Goal: Task Accomplishment & Management: Complete application form

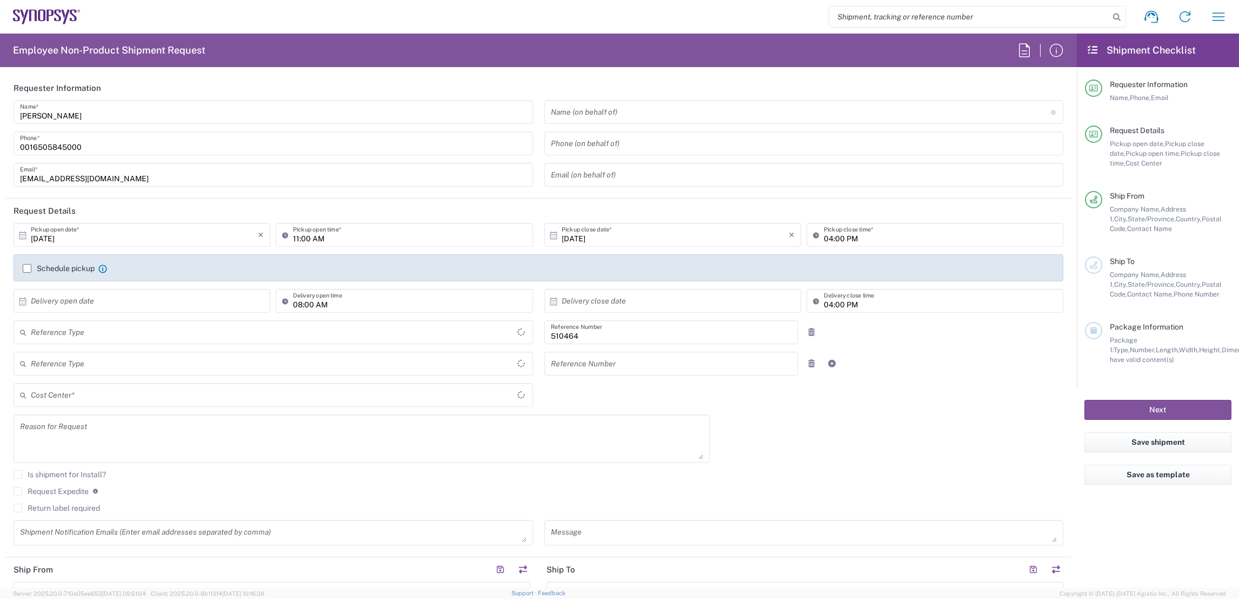
type input "Department"
type input "US01, SG, MSIP2, R&D 510464"
type input "Delivered at Place"
type input "[GEOGRAPHIC_DATA]"
type input "[US_STATE]"
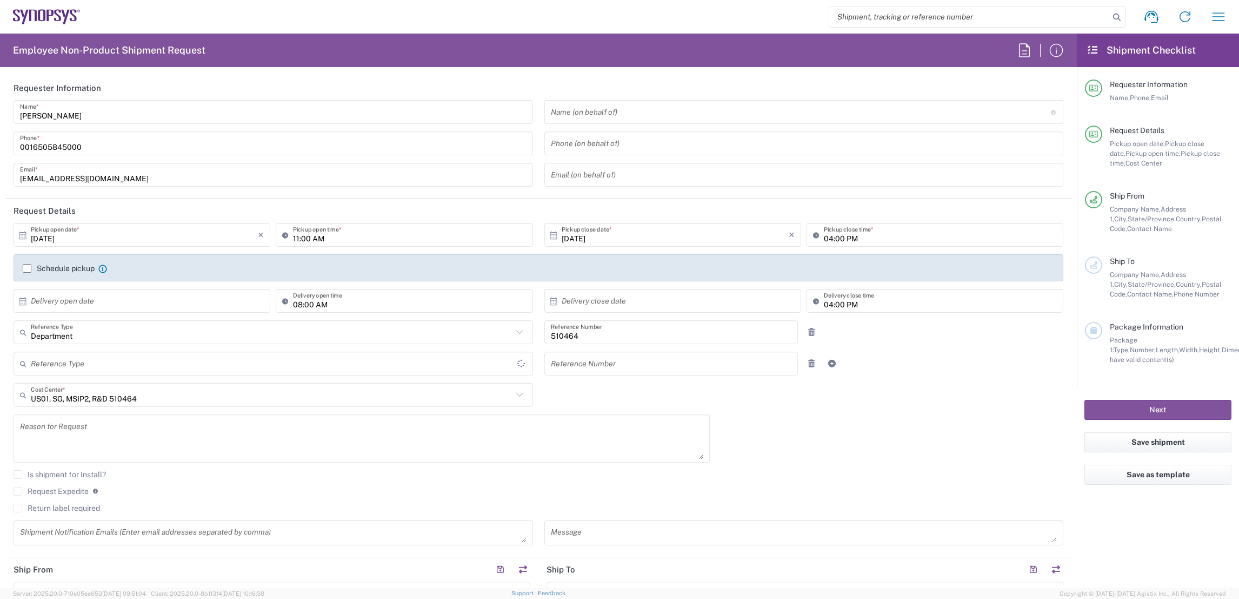
type input "[GEOGRAPHIC_DATA]"
type input "Hillsboro US03"
click at [573, 116] on input "text" at bounding box center [801, 112] width 500 height 19
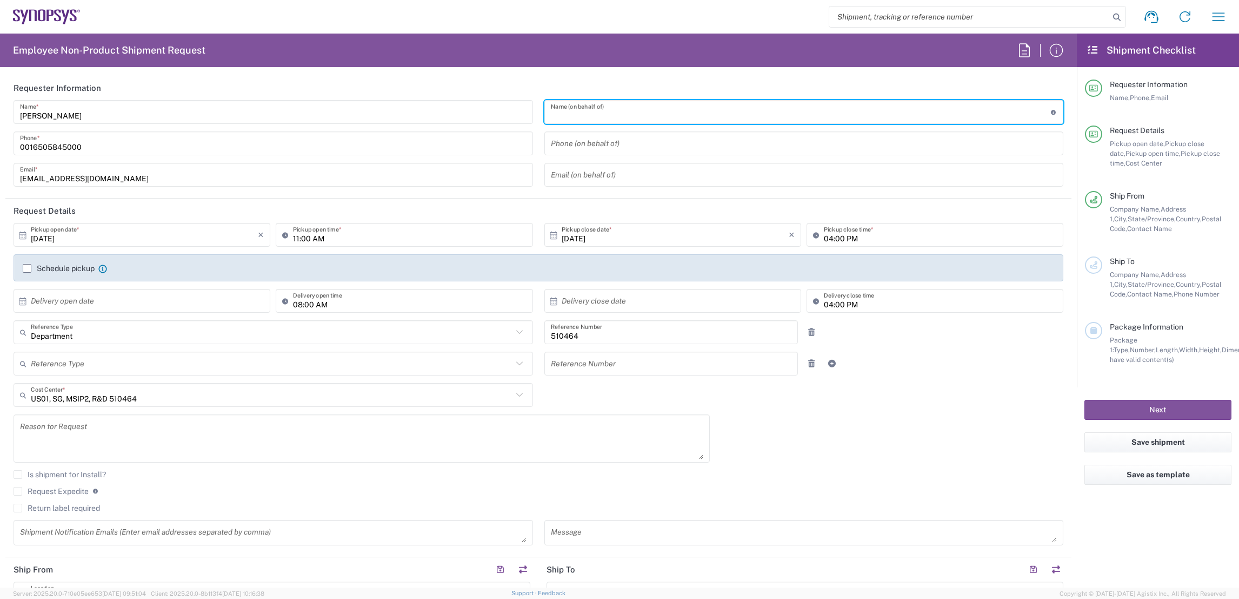
paste input "[PERSON_NAME]"
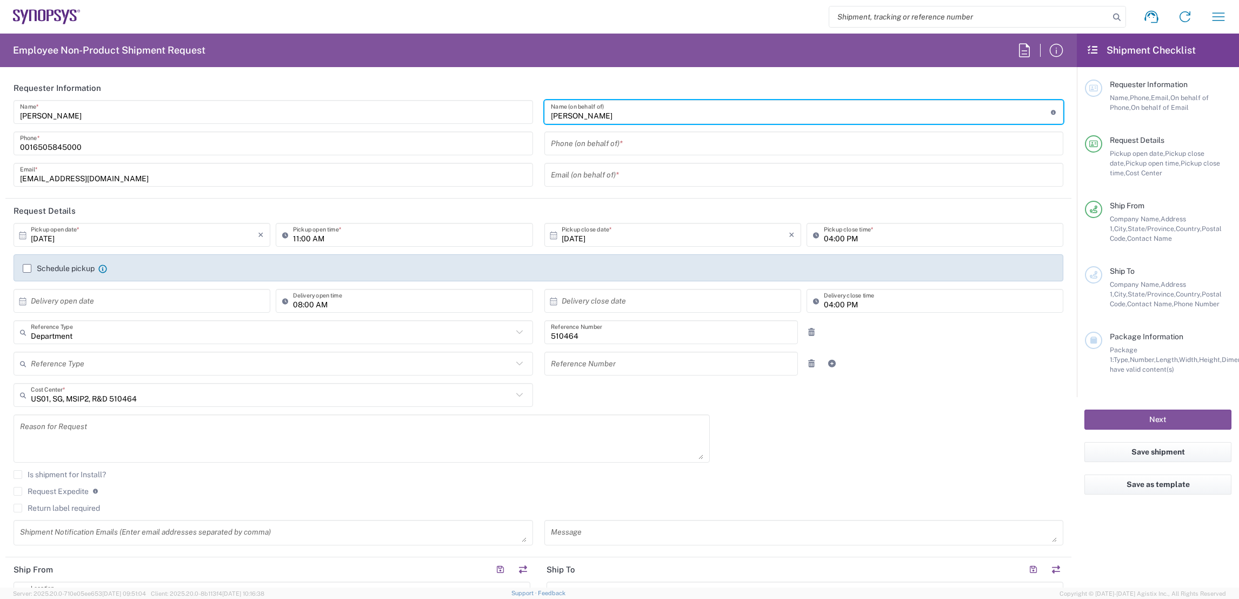
type input "[PERSON_NAME]"
click at [570, 141] on input "tel" at bounding box center [804, 143] width 507 height 19
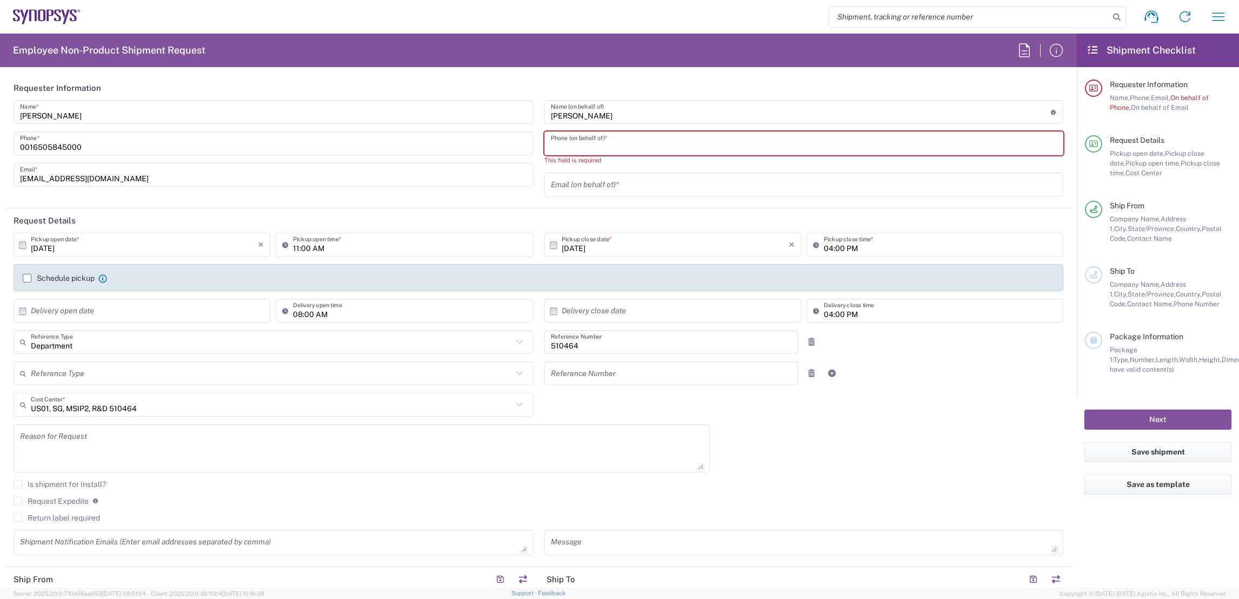
click at [579, 143] on input "tel" at bounding box center [804, 143] width 507 height 19
paste input "351221216046"
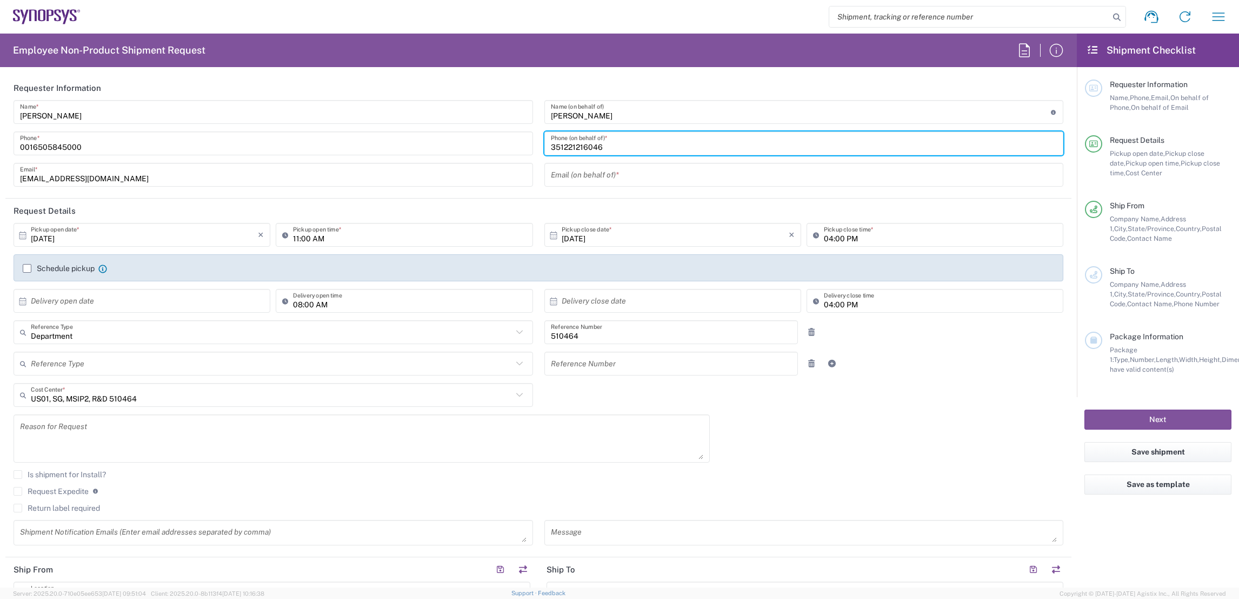
type input "351221216046"
click at [562, 171] on input "text" at bounding box center [804, 174] width 507 height 19
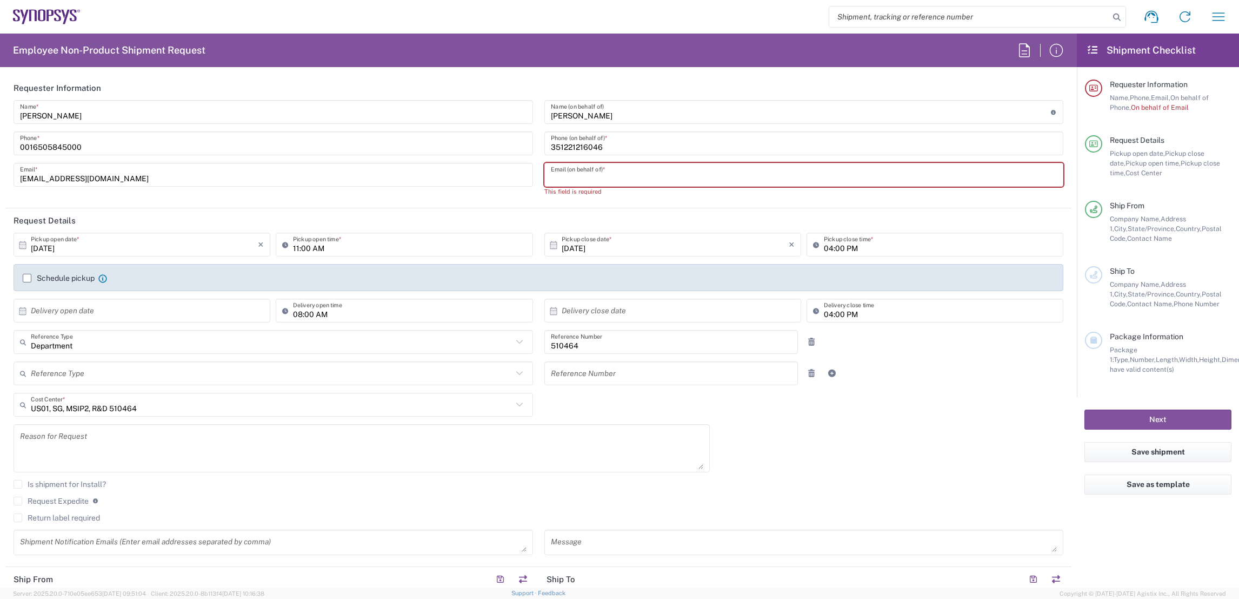
click at [575, 172] on input "text" at bounding box center [804, 174] width 507 height 19
paste input "[EMAIL_ADDRESS][DOMAIN_NAME]"
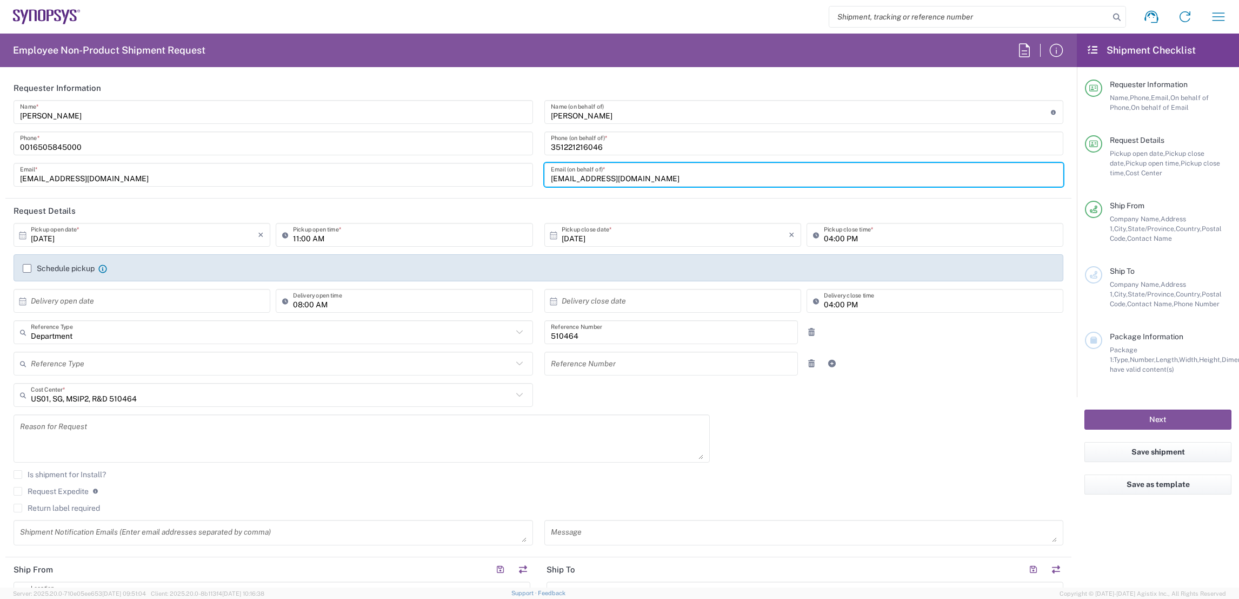
type input "[EMAIL_ADDRESS][DOMAIN_NAME]"
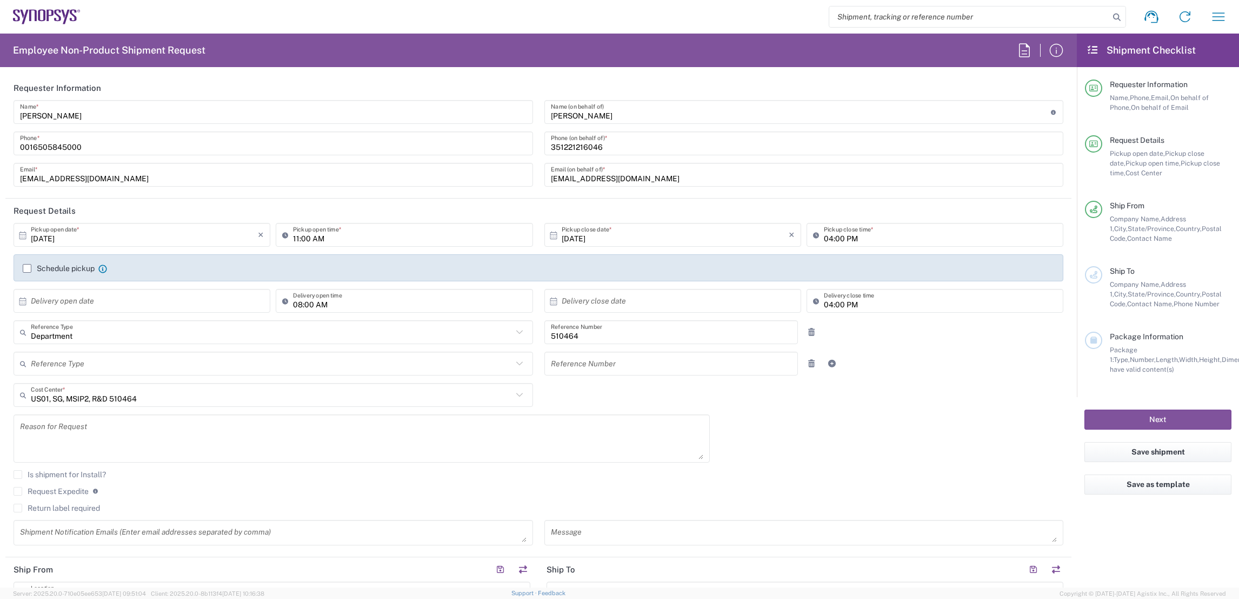
click at [23, 269] on label "Schedule pickup" at bounding box center [59, 268] width 72 height 9
click at [27, 268] on input "Schedule pickup" at bounding box center [27, 268] width 0 height 0
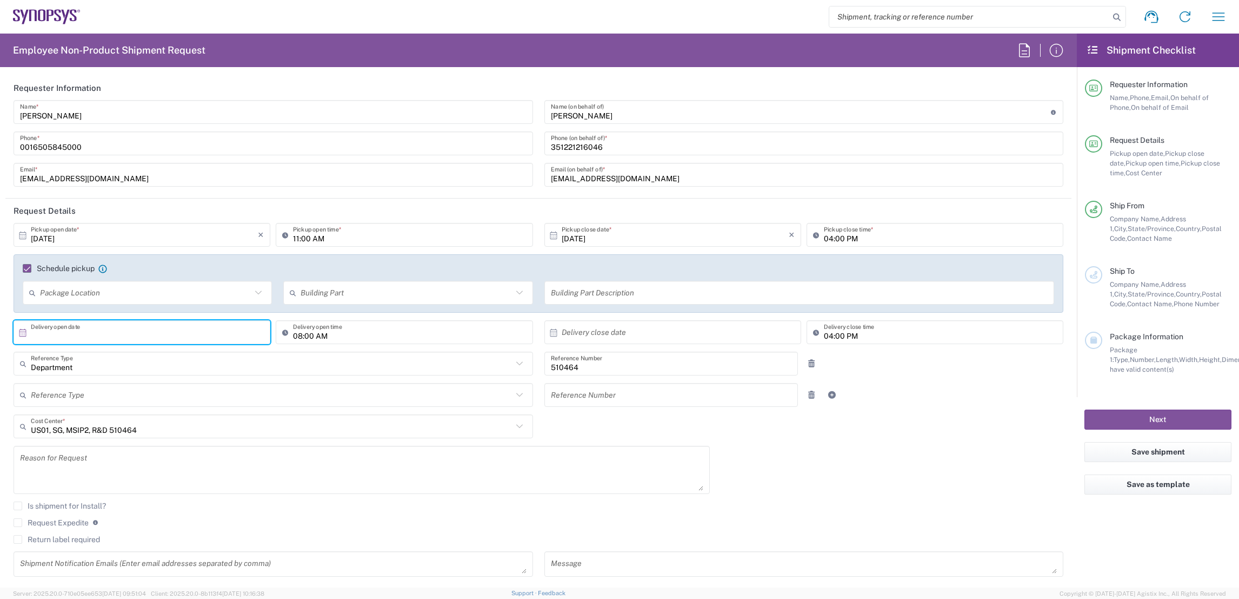
click at [176, 335] on input "text" at bounding box center [144, 332] width 227 height 19
click at [195, 351] on span "›" at bounding box center [197, 352] width 16 height 13
click at [88, 356] on span "‹" at bounding box center [88, 352] width 16 height 13
click at [194, 353] on span "›" at bounding box center [197, 352] width 16 height 13
click at [145, 383] on span "1" at bounding box center [143, 384] width 16 height 15
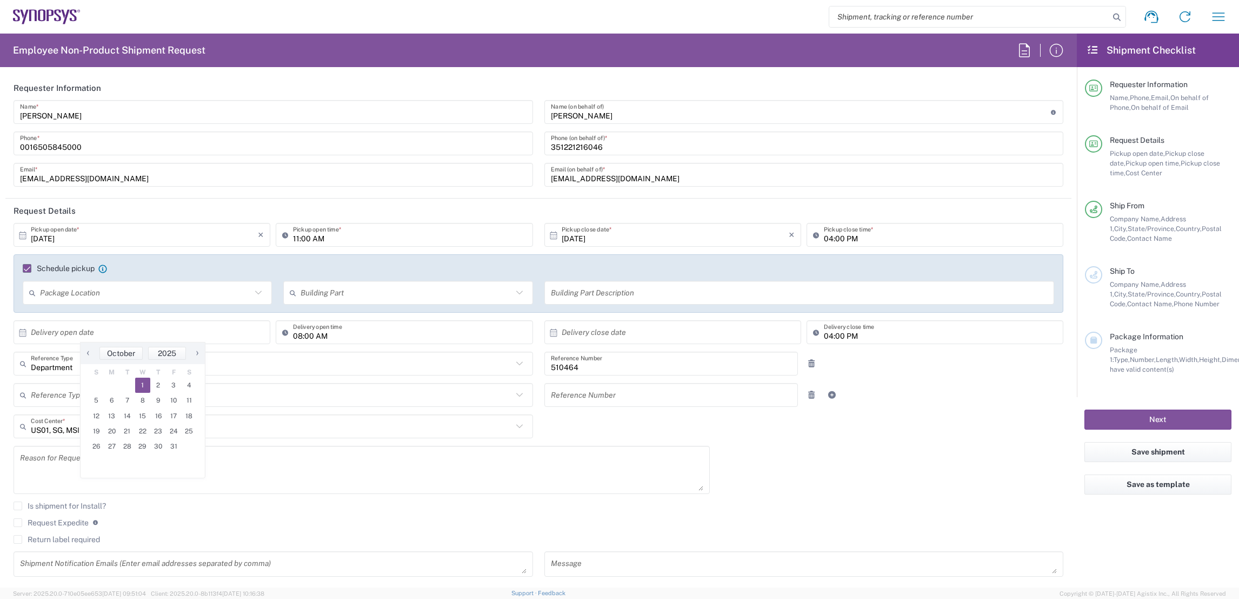
type input "[DATE]"
click at [586, 334] on input "text" at bounding box center [675, 332] width 227 height 19
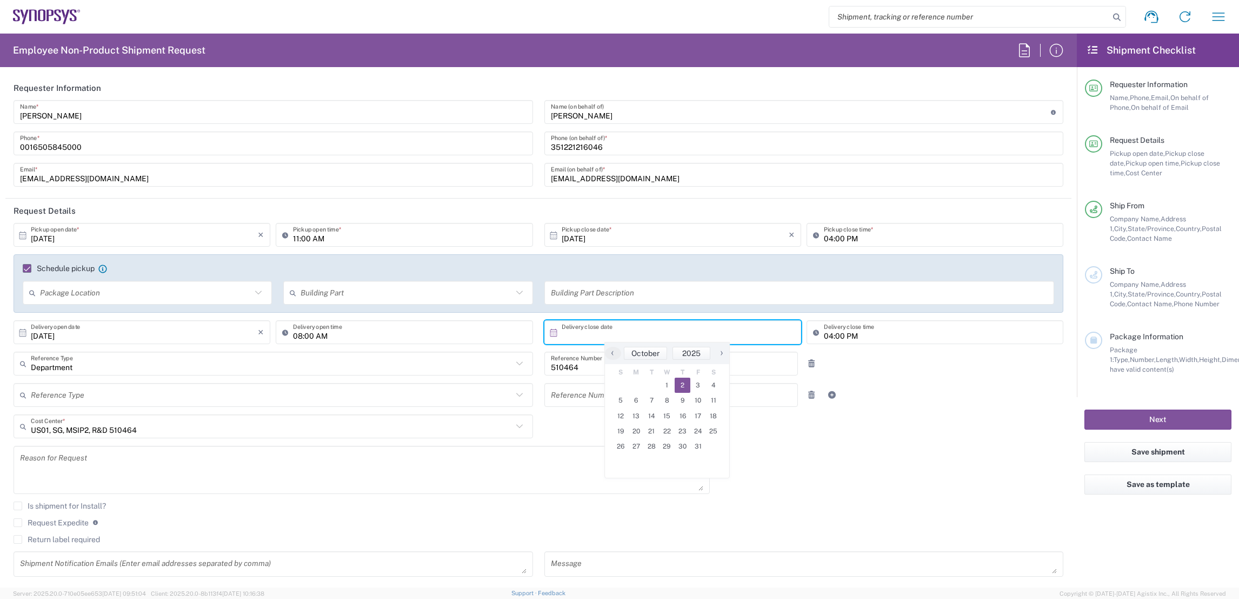
click at [679, 387] on span "2" at bounding box center [683, 384] width 16 height 15
type input "[DATE]"
click at [135, 295] on input "text" at bounding box center [145, 292] width 211 height 19
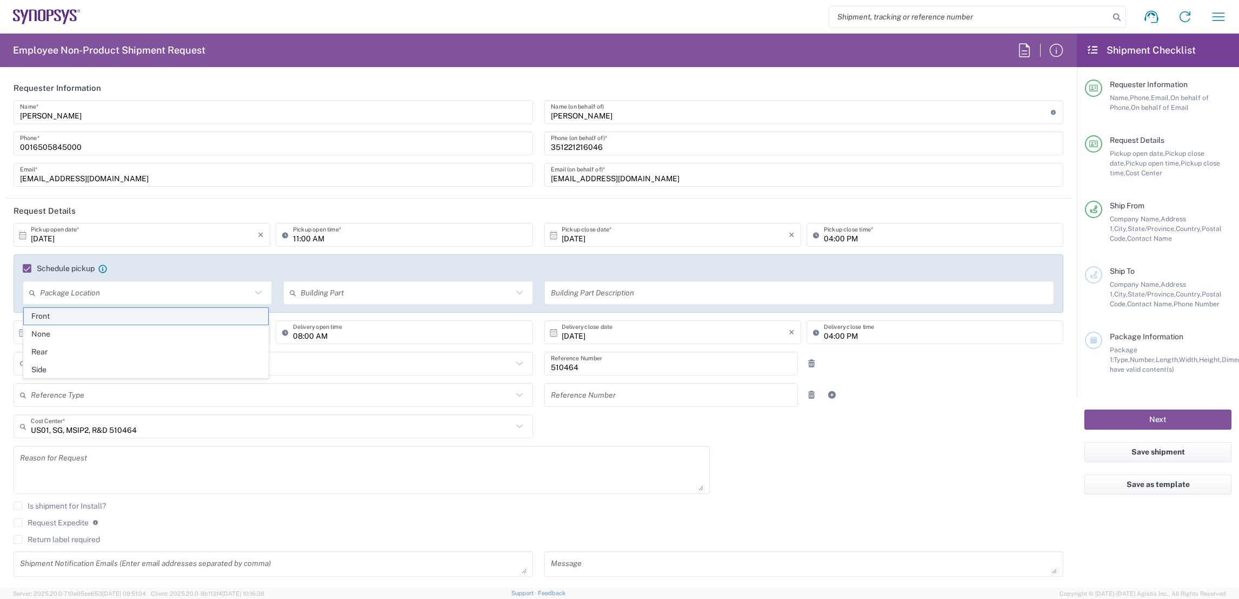
click at [123, 310] on span "Front" at bounding box center [146, 316] width 244 height 17
type input "Front"
click at [355, 296] on input "text" at bounding box center [406, 292] width 211 height 19
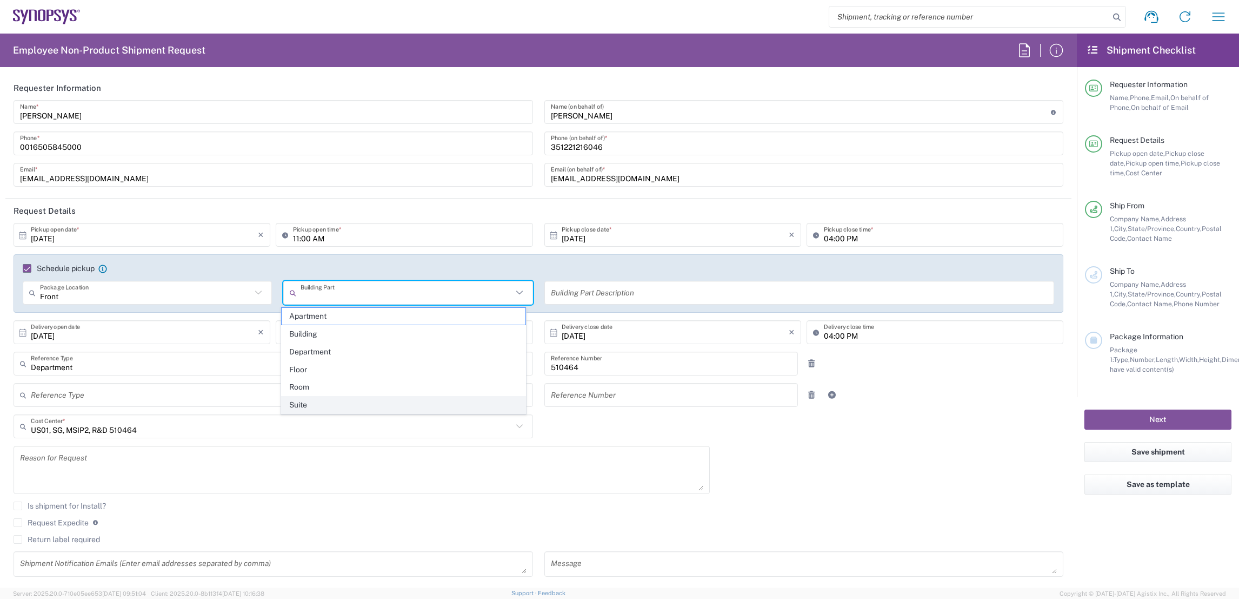
click at [313, 402] on span "Suite" at bounding box center [404, 404] width 244 height 17
type input "Suite"
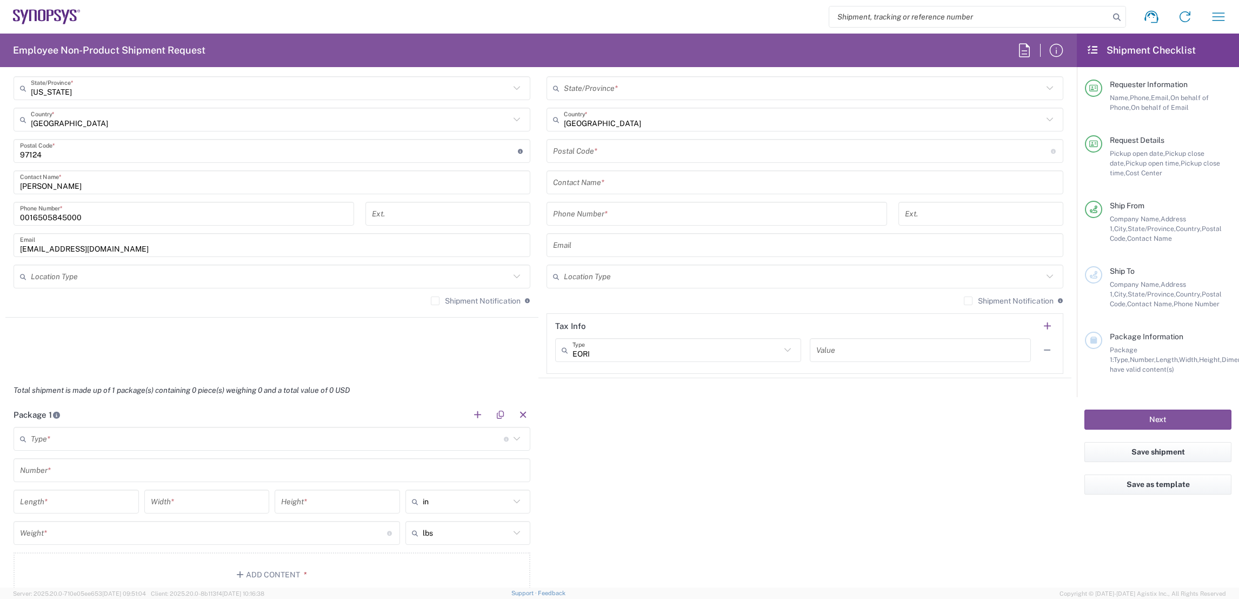
scroll to position [486, 0]
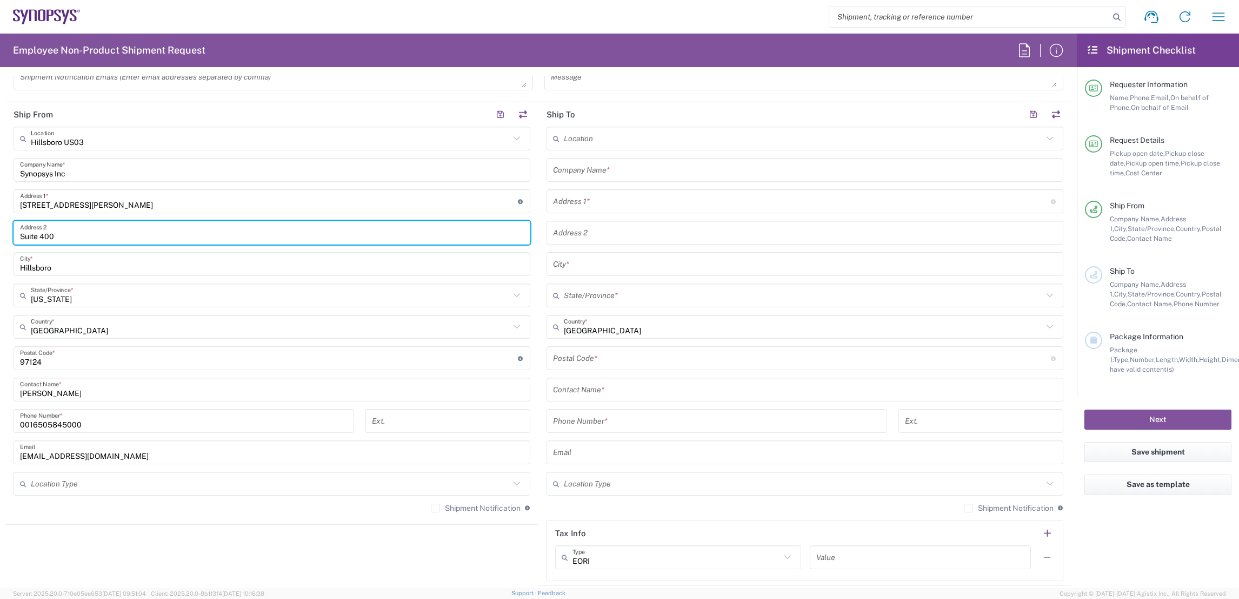
drag, startPoint x: 64, startPoint y: 236, endPoint x: 0, endPoint y: 236, distance: 63.8
click at [0, 236] on html "Shipment request Shipment tracking Employee non-product shipment request My shi…" at bounding box center [619, 299] width 1239 height 599
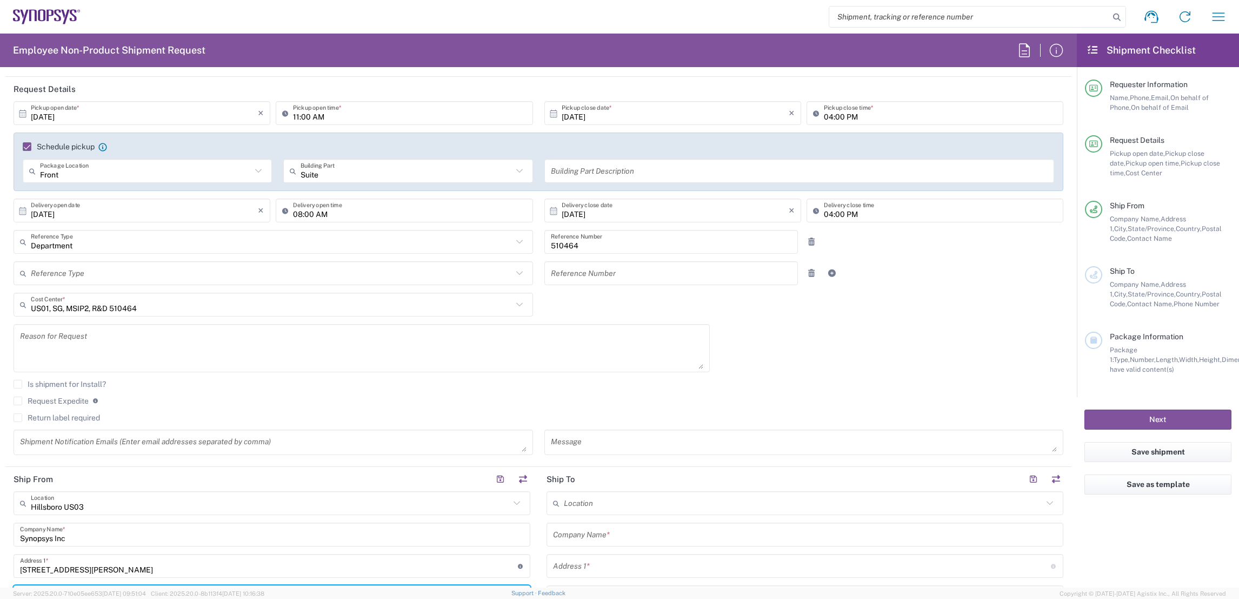
scroll to position [0, 0]
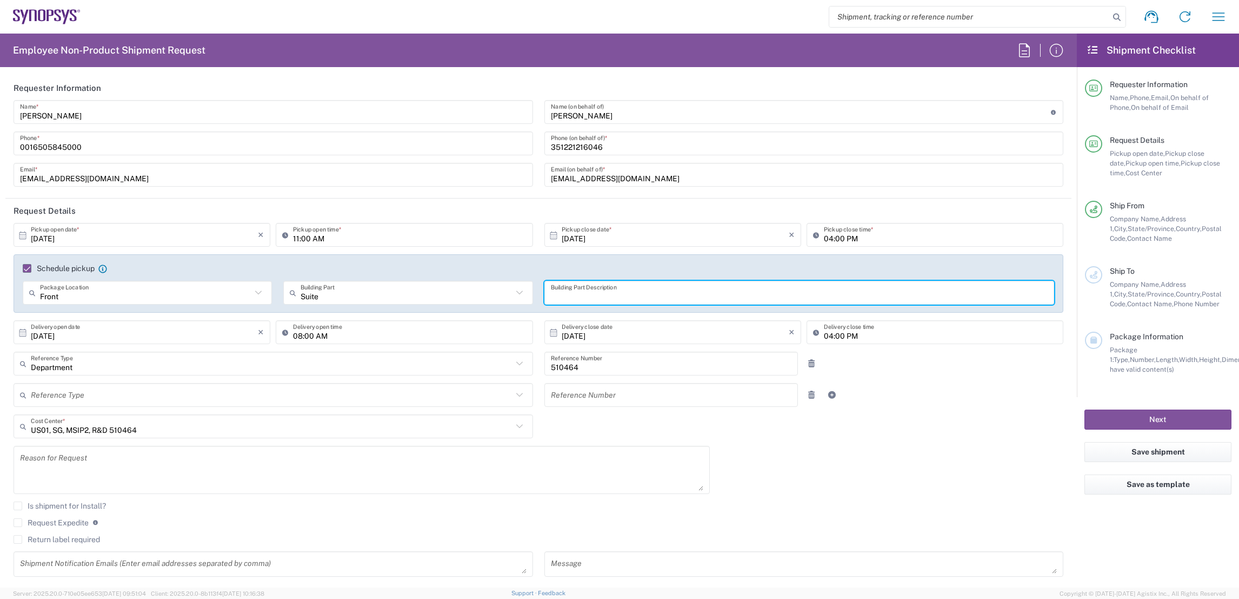
click at [598, 295] on input "text" at bounding box center [799, 292] width 497 height 19
paste input "Suite 400"
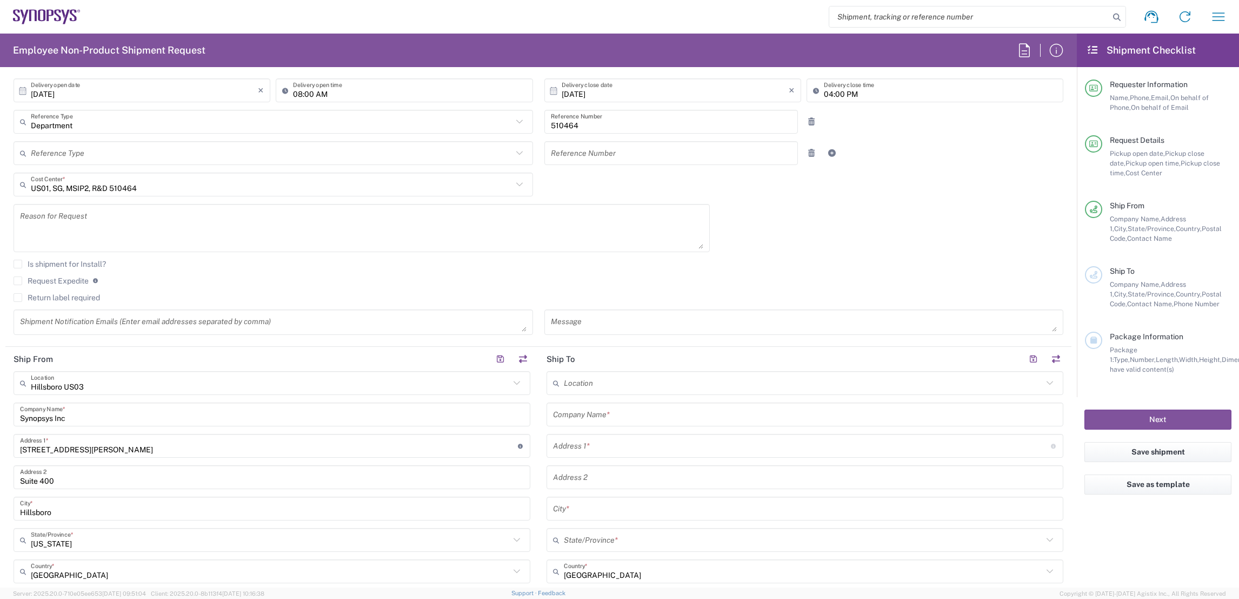
scroll to position [243, 0]
type input "Suite 400"
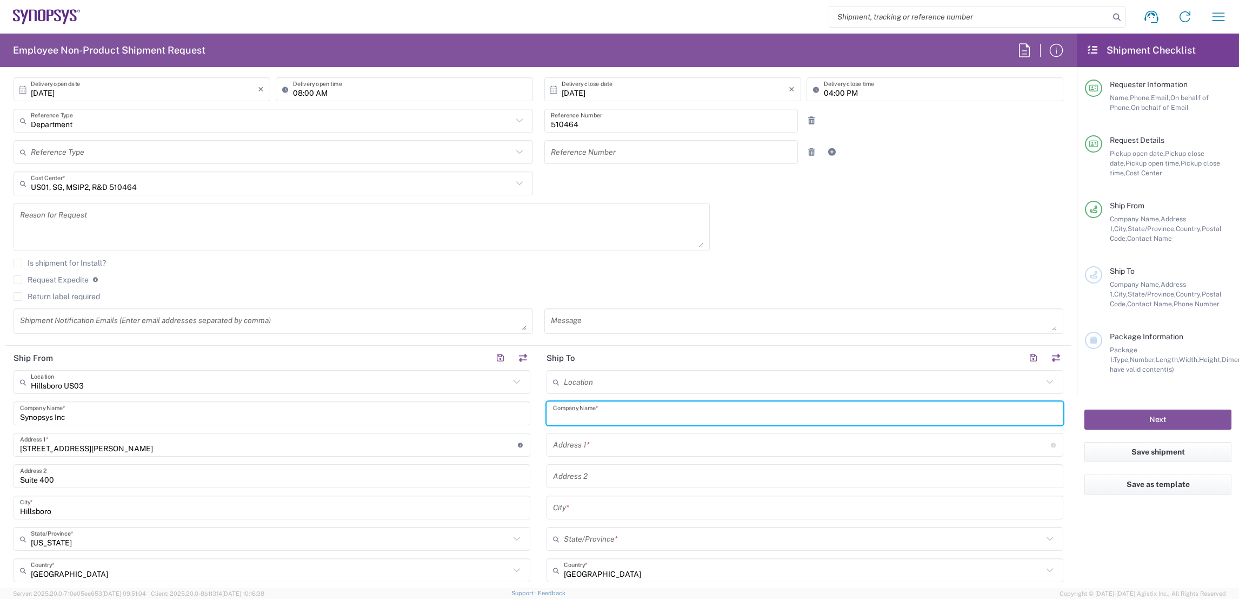
click at [619, 411] on input "text" at bounding box center [805, 413] width 504 height 19
paste input "Kyocera International, Inc."
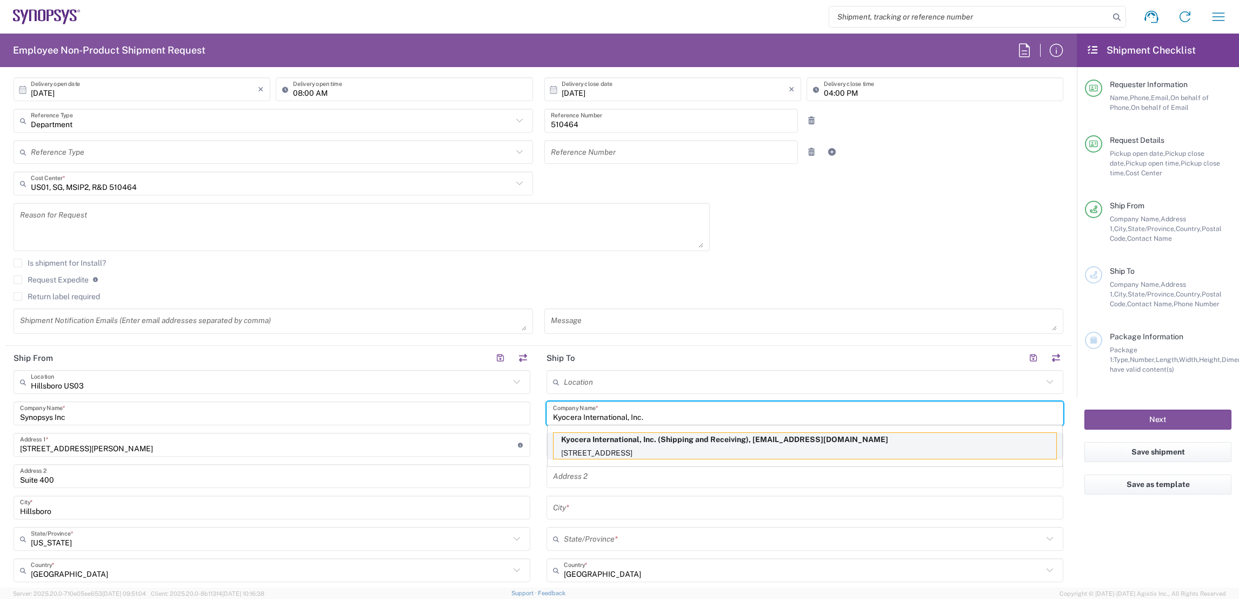
type input "Kyocera International, Inc."
click at [586, 449] on p "[STREET_ADDRESS]" at bounding box center [805, 453] width 503 height 14
type input "[STREET_ADDRESS]"
type input "[GEOGRAPHIC_DATA]"
type input "[US_STATE]"
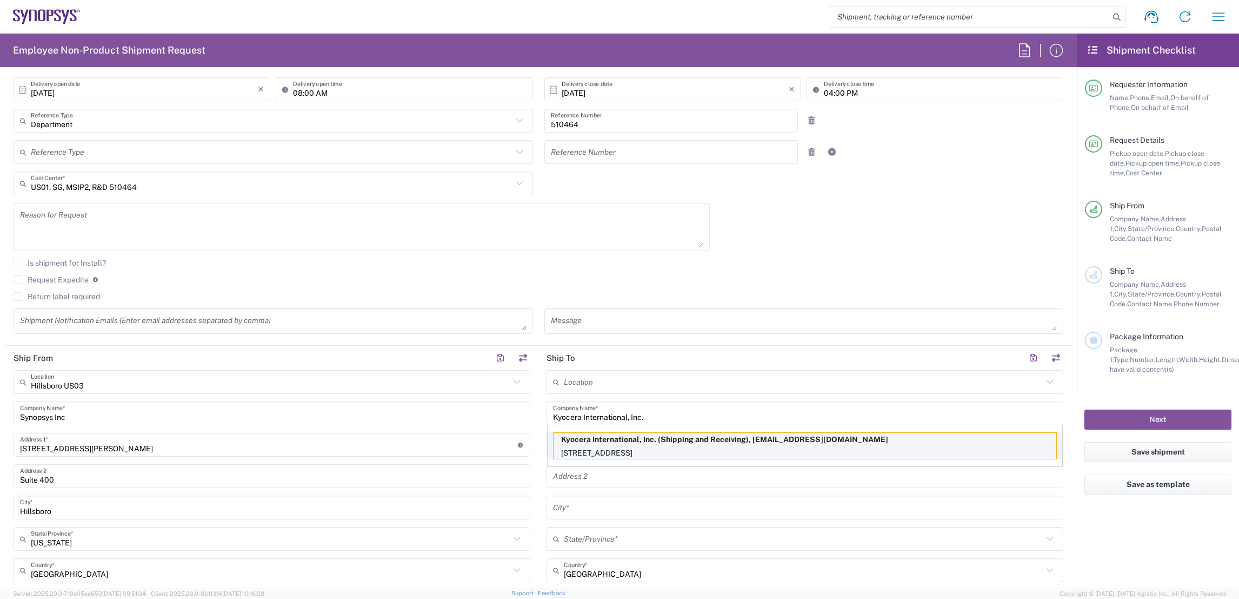
type input "92123"
type input "Shipping and Receiving"
type input "8585762600"
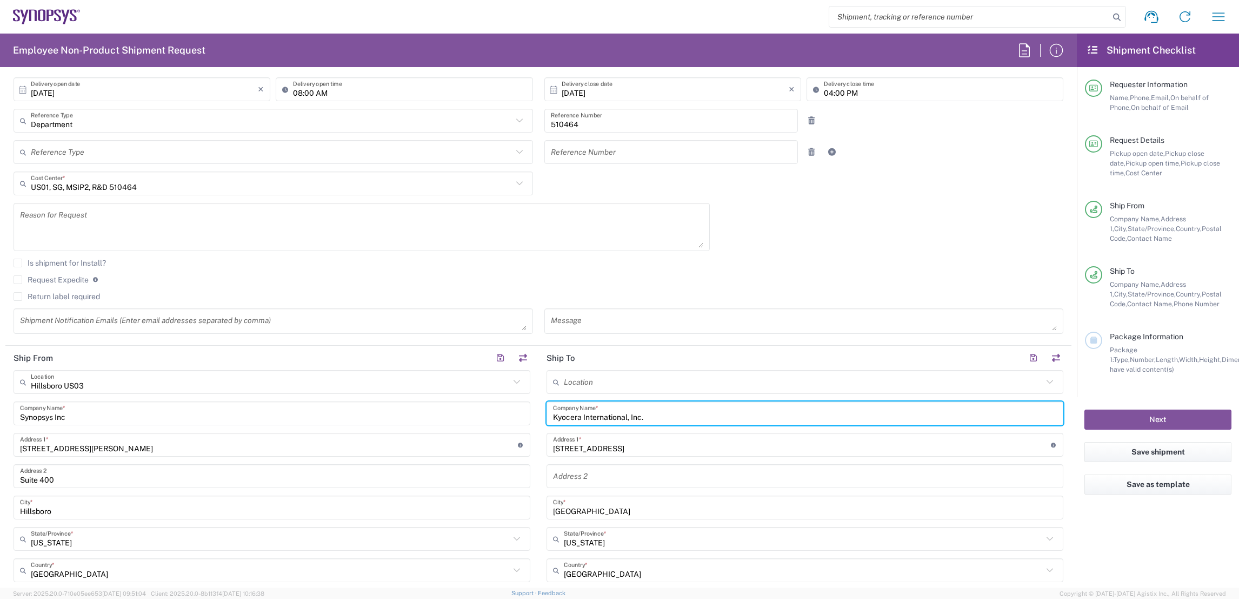
scroll to position [486, 0]
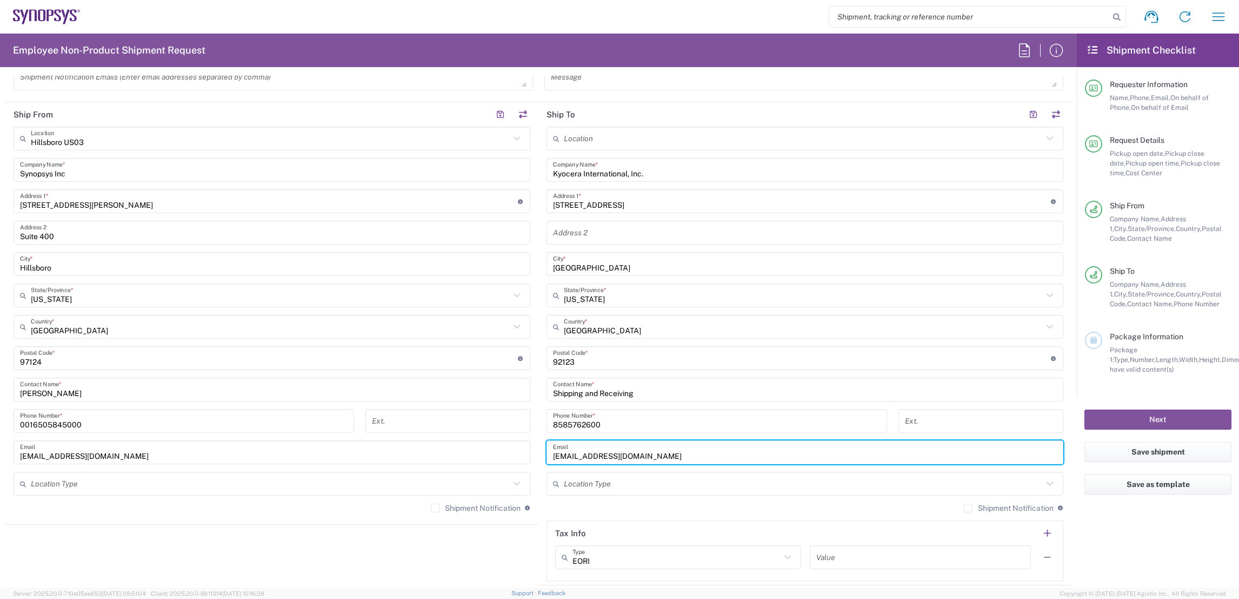
drag, startPoint x: 710, startPoint y: 451, endPoint x: 499, endPoint y: 445, distance: 211.5
click at [499, 445] on div "Ship From [GEOGRAPHIC_DATA] [GEOGRAPHIC_DATA] Location [GEOGRAPHIC_DATA] [GEOGR…" at bounding box center [538, 343] width 1066 height 483
type input "[PERSON_NAME][EMAIL_ADDRESS][PERSON_NAME][DOMAIN_NAME]"
type input "Shipping & Receiving Shipping & Receiving"
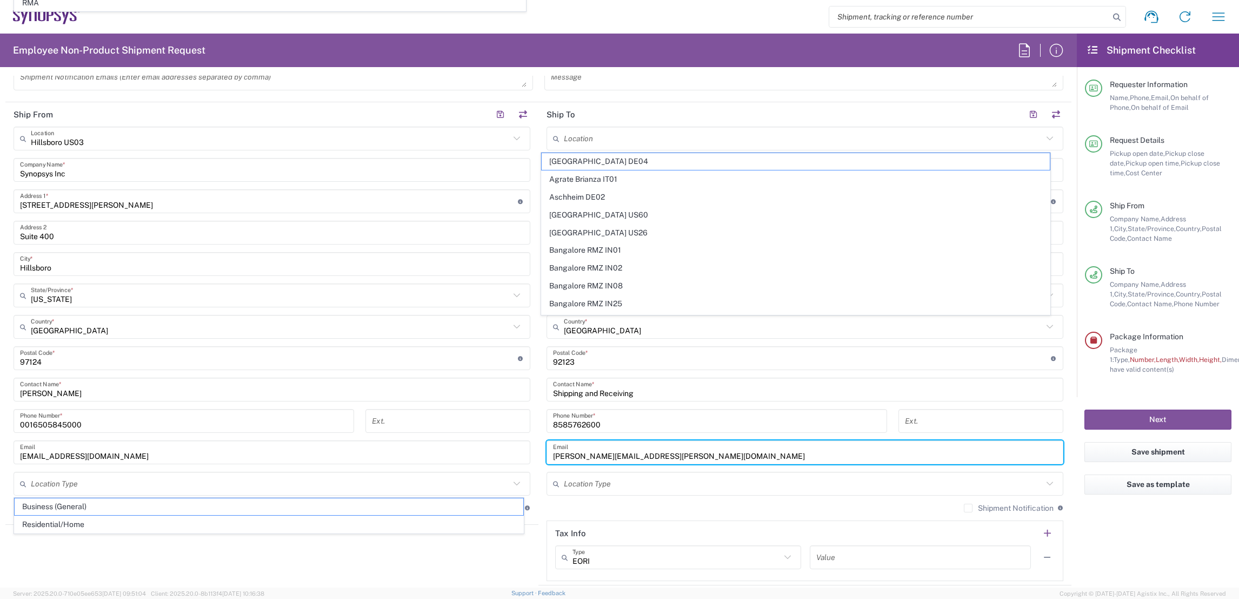
scroll to position [579, 0]
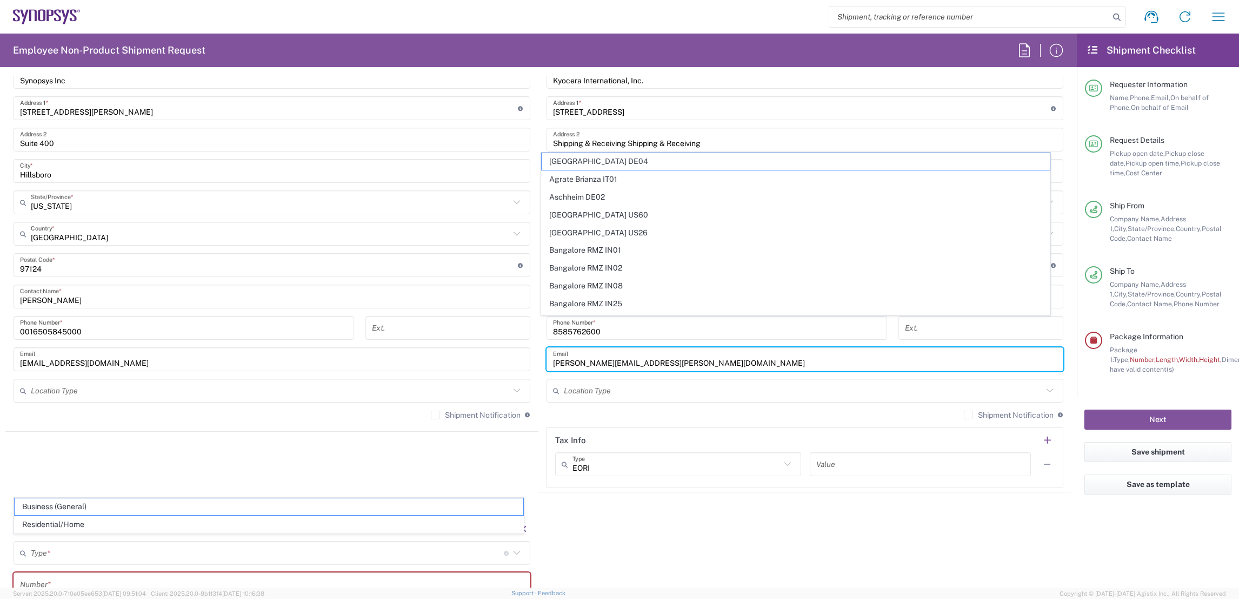
click at [539, 421] on main "Location [GEOGRAPHIC_DATA] DE04 Agrate Brianza IT01 [GEOGRAPHIC_DATA] DE02 [GEO…" at bounding box center [805, 261] width 533 height 454
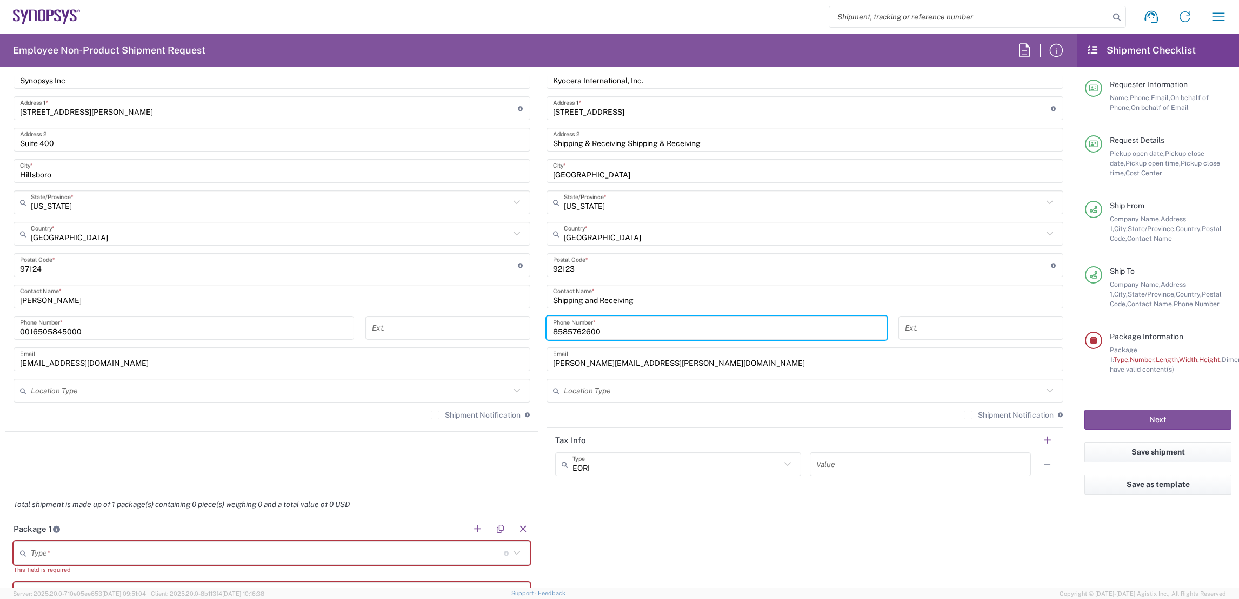
drag, startPoint x: 612, startPoint y: 333, endPoint x: 426, endPoint y: 323, distance: 186.3
click at [440, 325] on div "Ship From [GEOGRAPHIC_DATA] [GEOGRAPHIC_DATA] Location [GEOGRAPHIC_DATA] [GEOGR…" at bounding box center [538, 250] width 1066 height 483
paste input "[PERSON_NAME][EMAIL_ADDRESS][PERSON_NAME][DOMAIN_NAME]"
drag, startPoint x: 661, startPoint y: 335, endPoint x: 315, endPoint y: 324, distance: 345.7
click at [342, 326] on div "Ship From [GEOGRAPHIC_DATA] [GEOGRAPHIC_DATA] Location [GEOGRAPHIC_DATA] [GEOGR…" at bounding box center [538, 250] width 1066 height 483
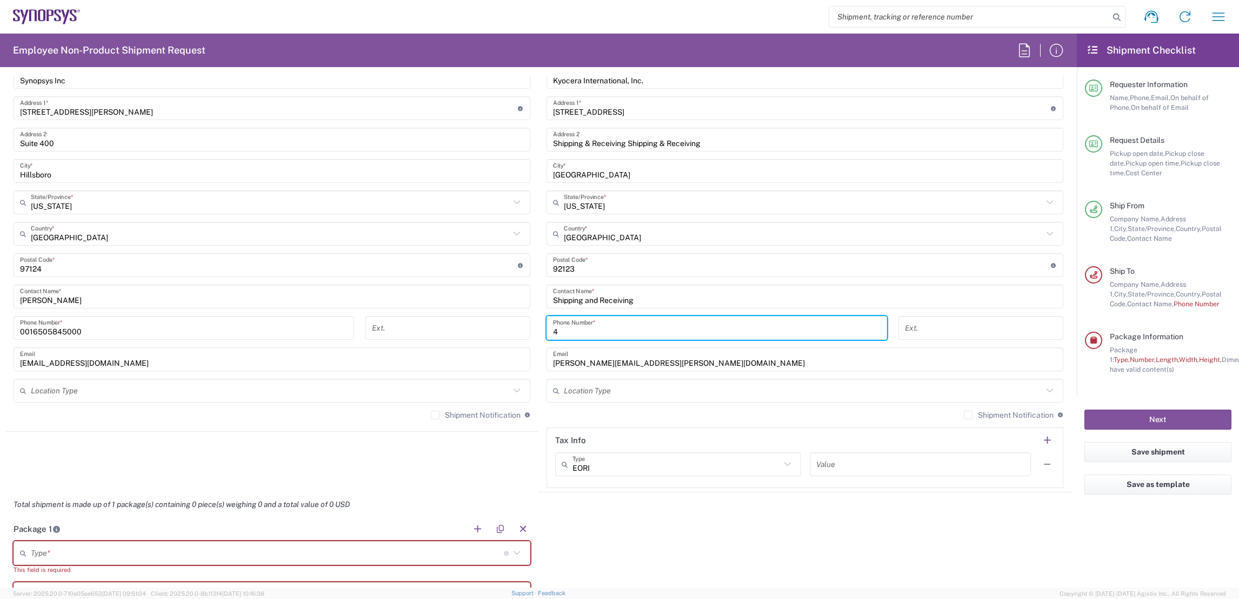
type input "4086556641"
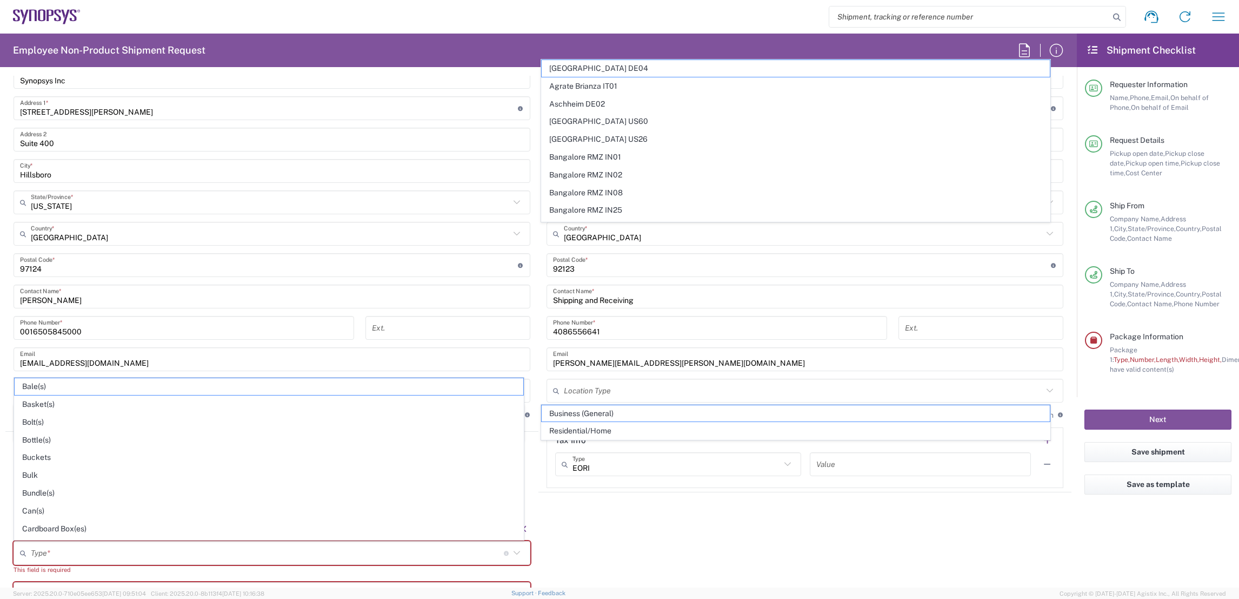
click at [525, 356] on main "[GEOGRAPHIC_DATA] [GEOGRAPHIC_DATA] Location [GEOGRAPHIC_DATA] [GEOGRAPHIC_DATA…" at bounding box center [271, 231] width 533 height 394
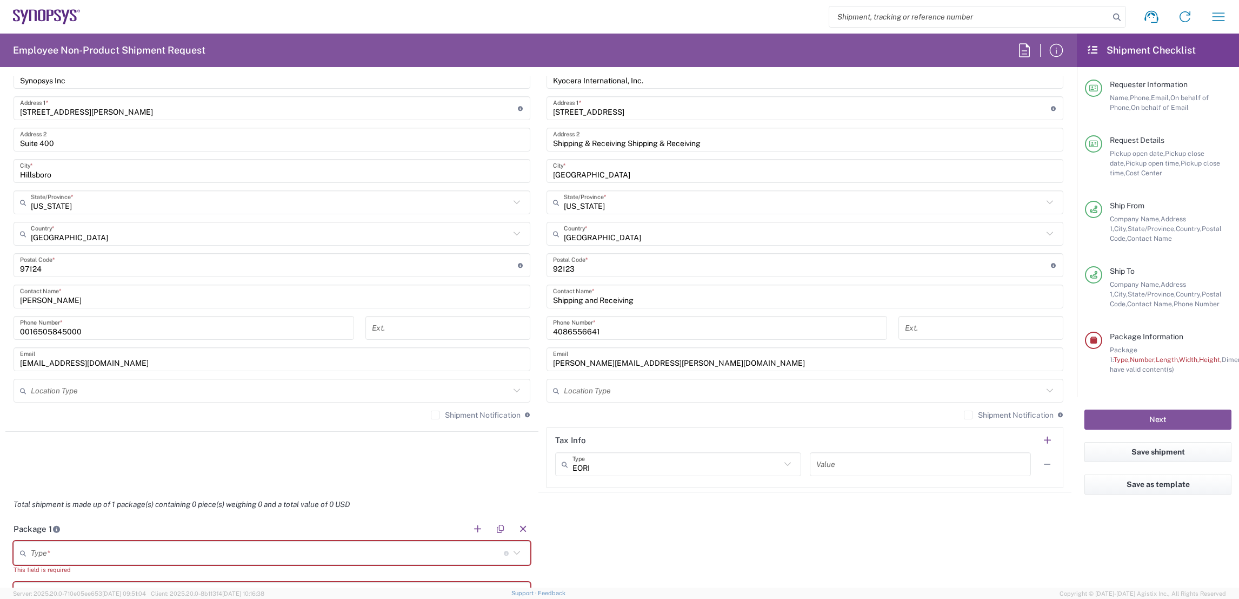
click at [244, 553] on input "text" at bounding box center [267, 552] width 473 height 19
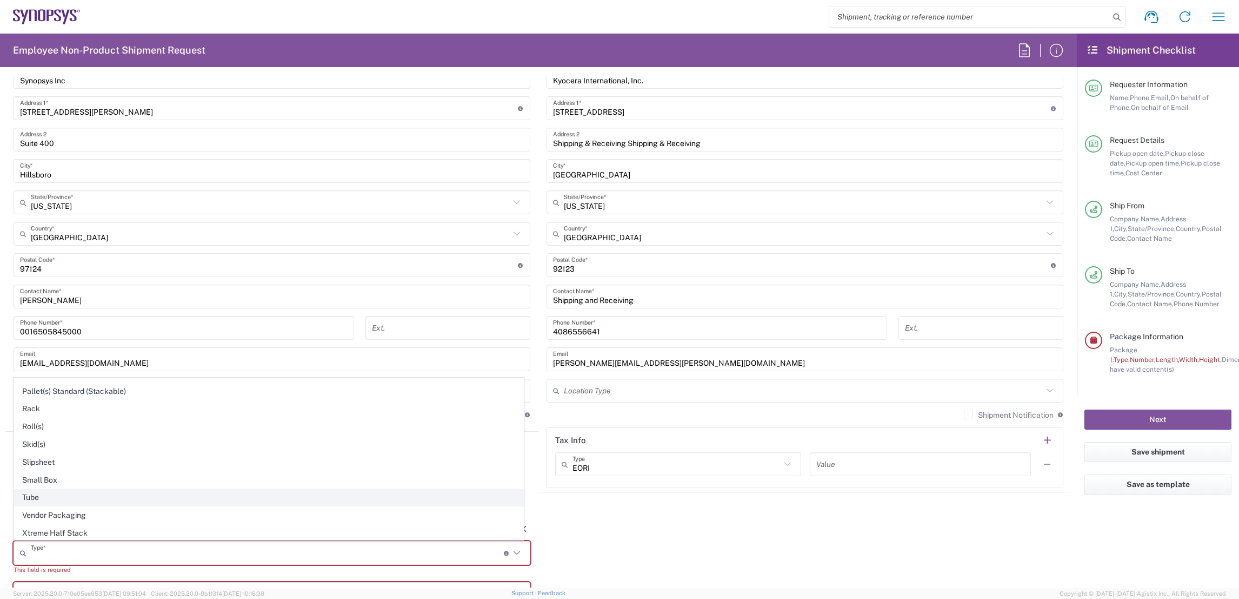
scroll to position [520, 0]
click at [93, 487] on span "Vendor Packaging" at bounding box center [269, 495] width 509 height 17
type input "Vendor Packaging"
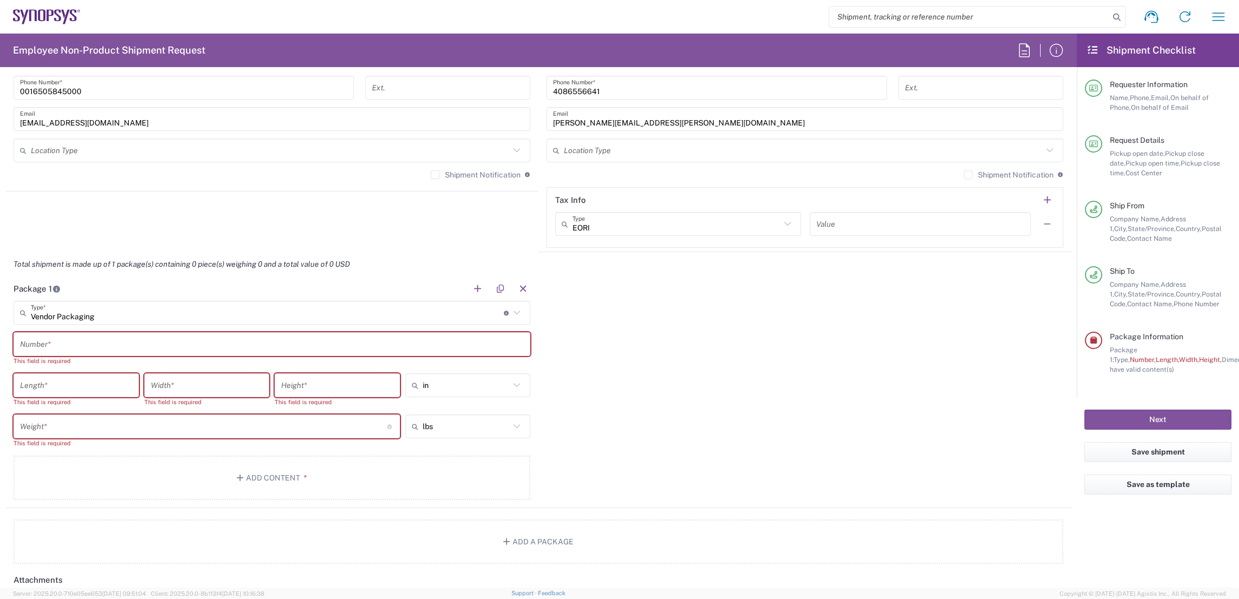
scroll to position [822, 0]
click at [57, 338] on input "text" at bounding box center [272, 340] width 504 height 19
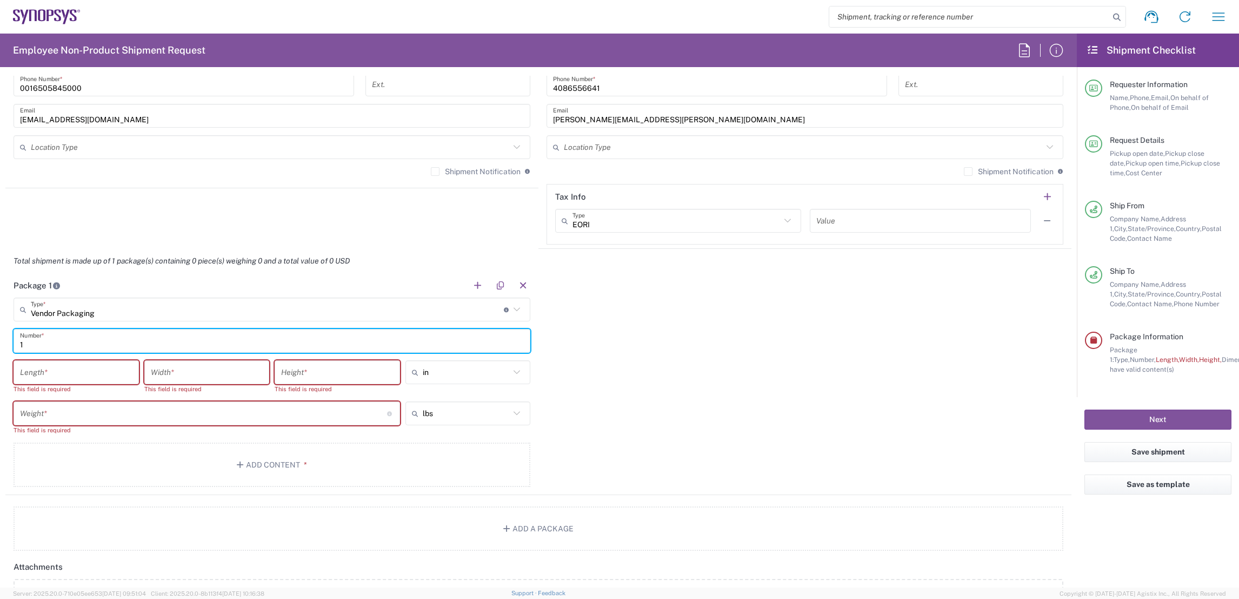
type input "1"
click at [51, 373] on input "number" at bounding box center [76, 372] width 112 height 19
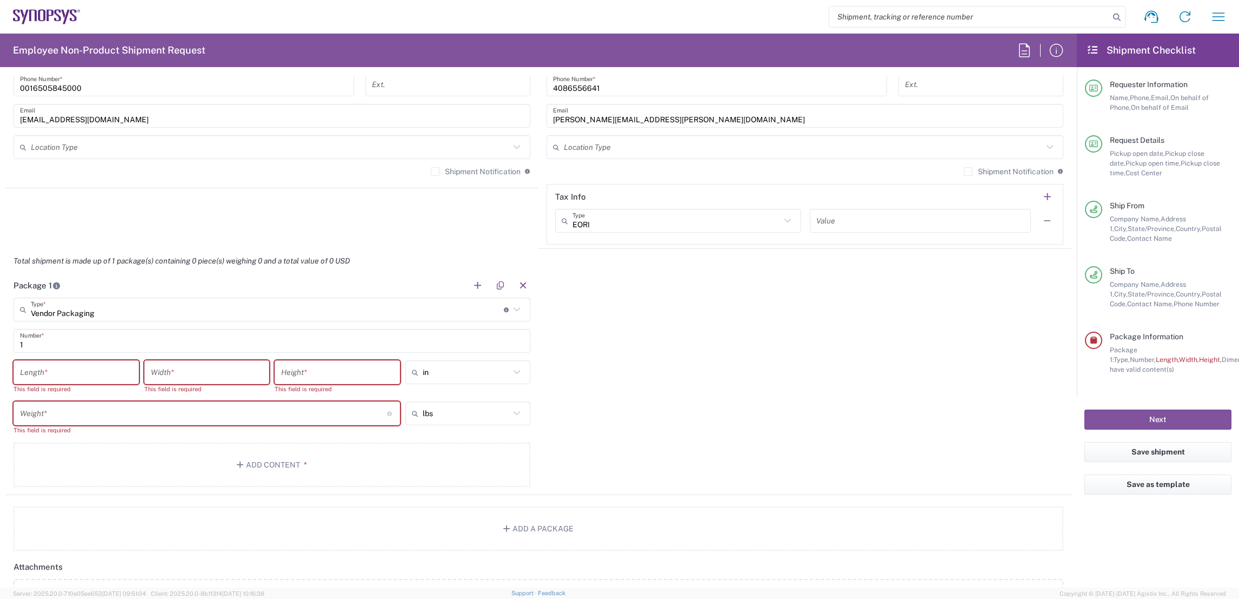
click at [510, 367] on icon at bounding box center [517, 372] width 14 height 14
click at [471, 415] on span "cm" at bounding box center [463, 412] width 122 height 17
type input "cm"
click at [114, 374] on input "number" at bounding box center [76, 372] width 112 height 19
type input "38"
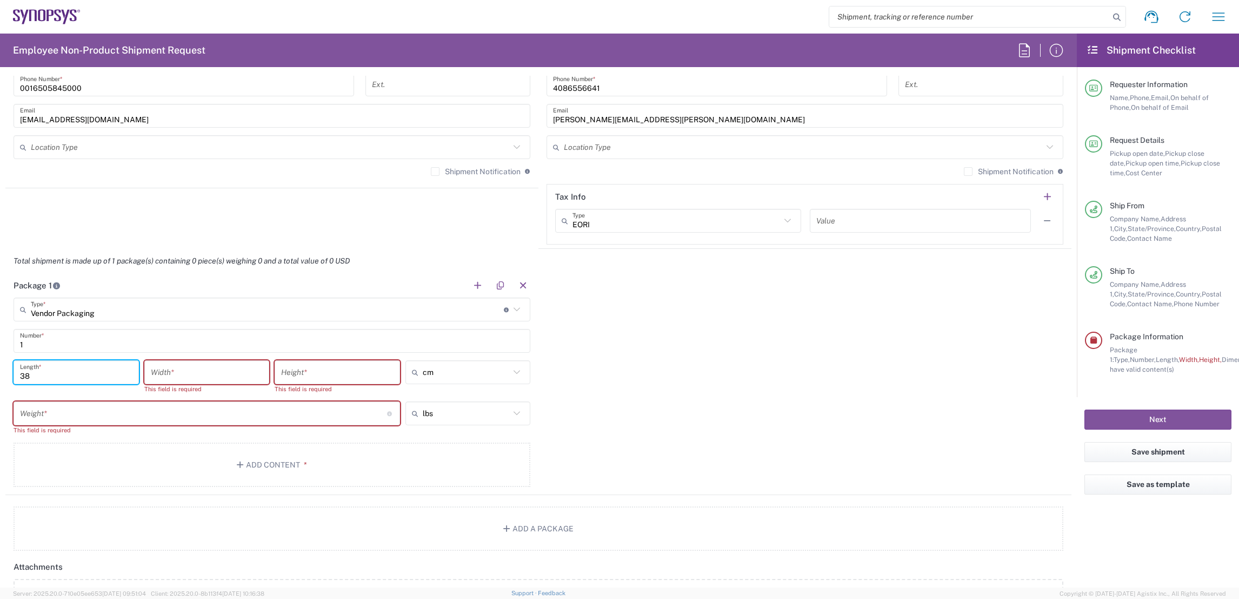
click at [187, 367] on input "number" at bounding box center [207, 372] width 112 height 19
type input "36"
click at [346, 380] on div "Total weight of package(s) in pounds or kilograms" at bounding box center [385, 389] width 190 height 28
click at [343, 374] on input "number" at bounding box center [337, 372] width 112 height 19
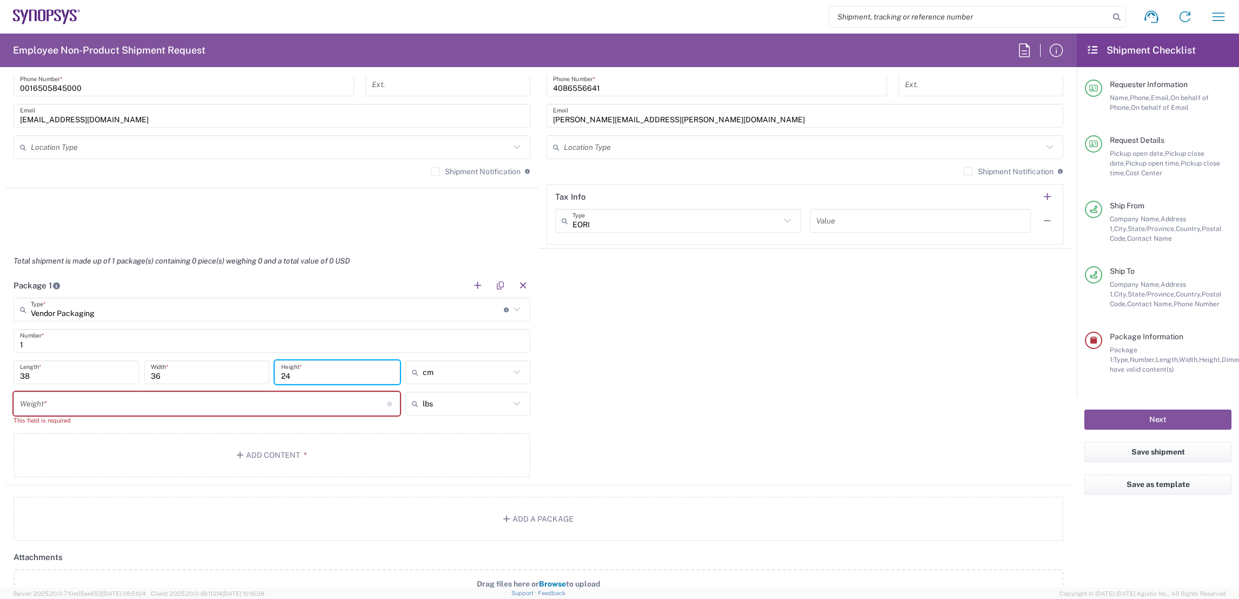
type input "24"
click at [278, 407] on input "number" at bounding box center [203, 403] width 367 height 19
click at [148, 399] on input "number" at bounding box center [203, 403] width 367 height 19
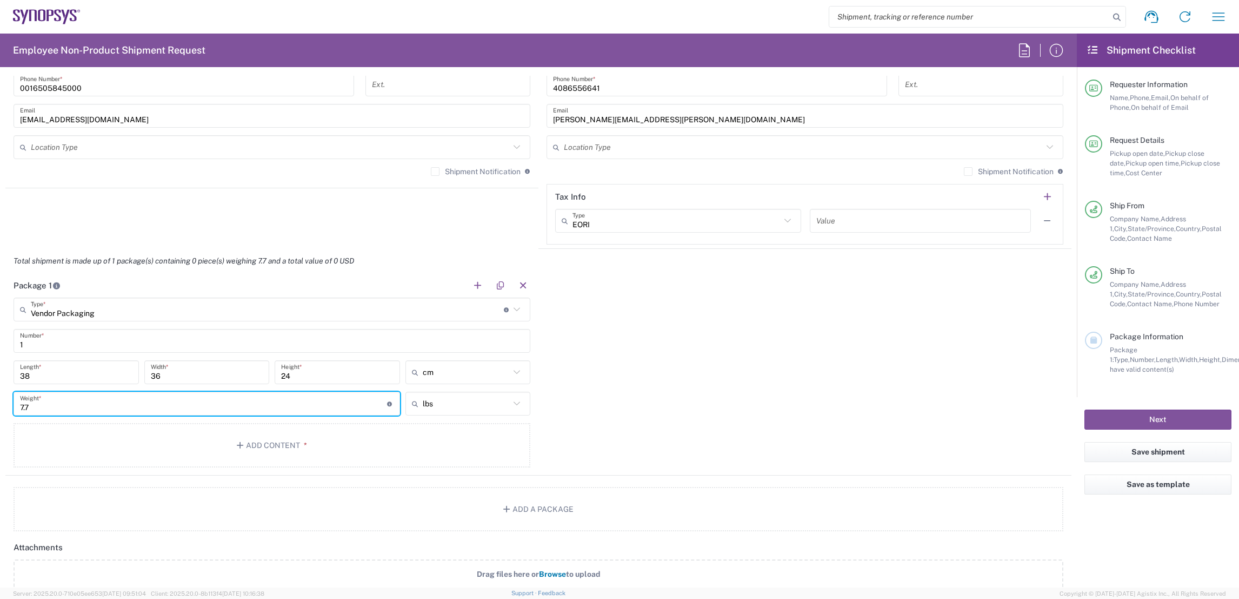
type input "7.79"
drag, startPoint x: 71, startPoint y: 407, endPoint x: 0, endPoint y: 374, distance: 77.9
click at [0, 375] on html "Shipment request Shipment tracking Employee non-product shipment request My shi…" at bounding box center [619, 299] width 1239 height 599
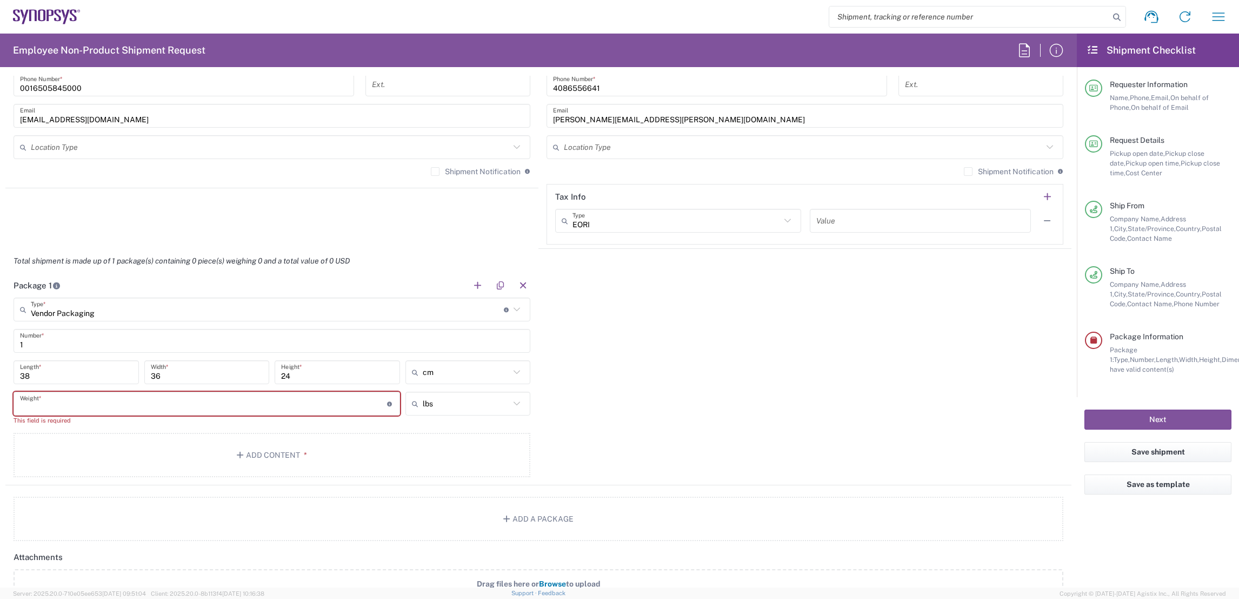
click at [510, 403] on icon at bounding box center [517, 403] width 14 height 14
click at [469, 436] on span "kgs" at bounding box center [463, 444] width 122 height 17
type input "kgs"
click at [154, 408] on input "number" at bounding box center [203, 403] width 367 height 19
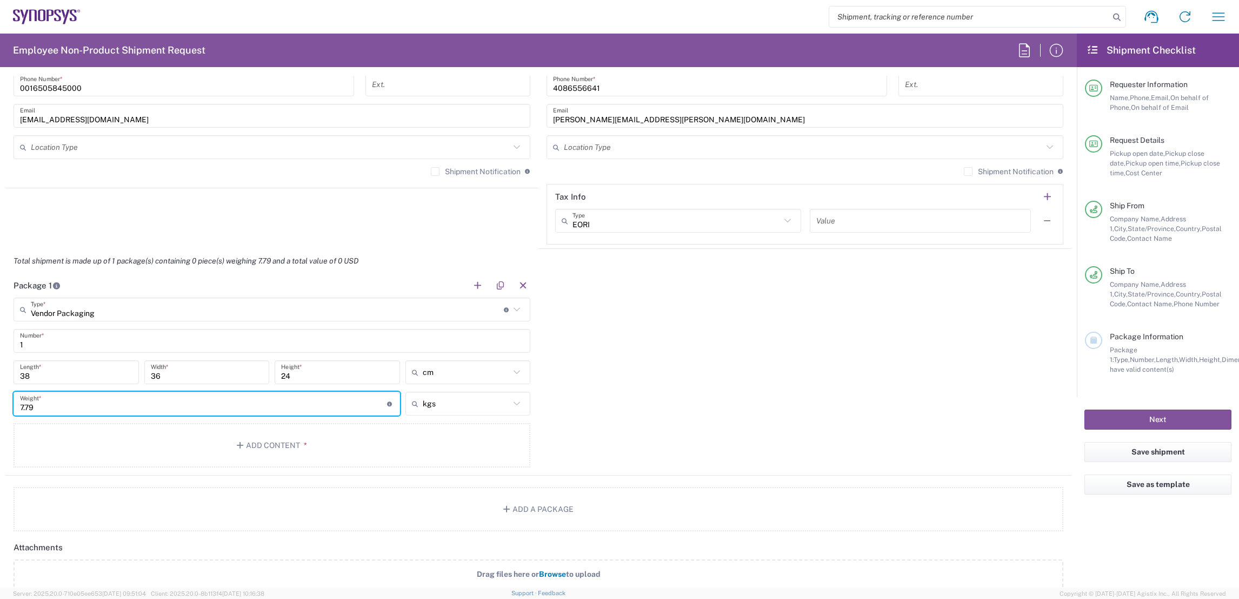
type input "7.79"
click at [625, 444] on div "Package 1 Vendor Packaging Type * Material used to package goods Bale(s) Basket…" at bounding box center [538, 374] width 1066 height 202
click at [514, 402] on icon at bounding box center [517, 403] width 6 height 4
type input "kgs"
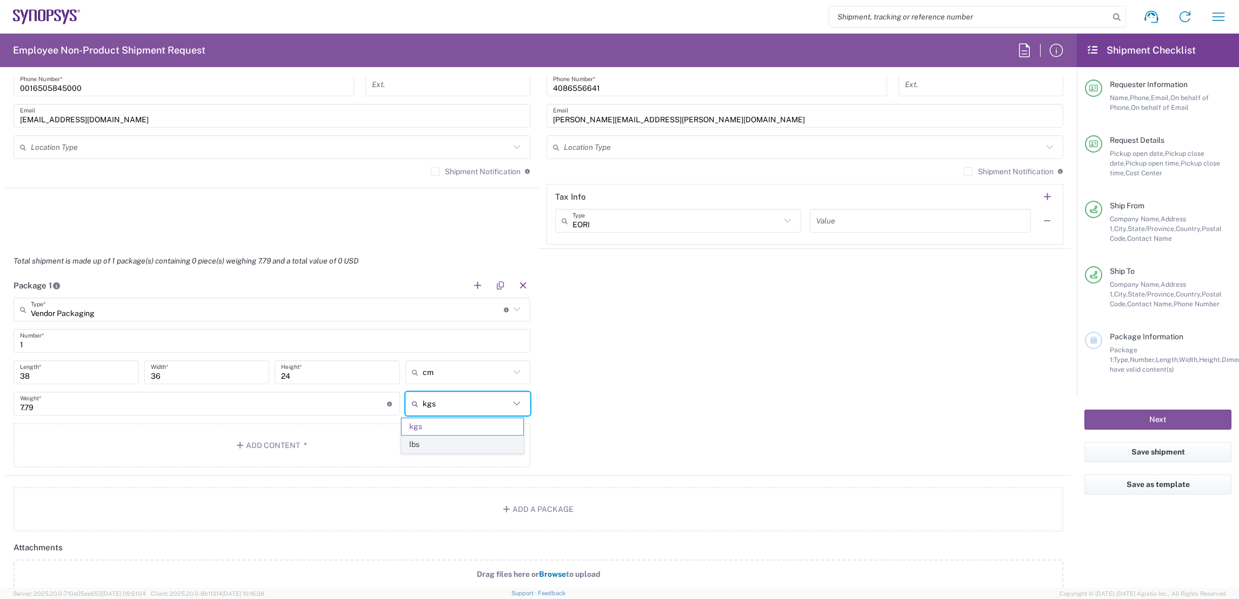
click at [447, 437] on span "lbs" at bounding box center [463, 444] width 122 height 17
type input "17.17"
type input "lbs"
click at [510, 374] on icon at bounding box center [517, 372] width 14 height 14
type input "cm"
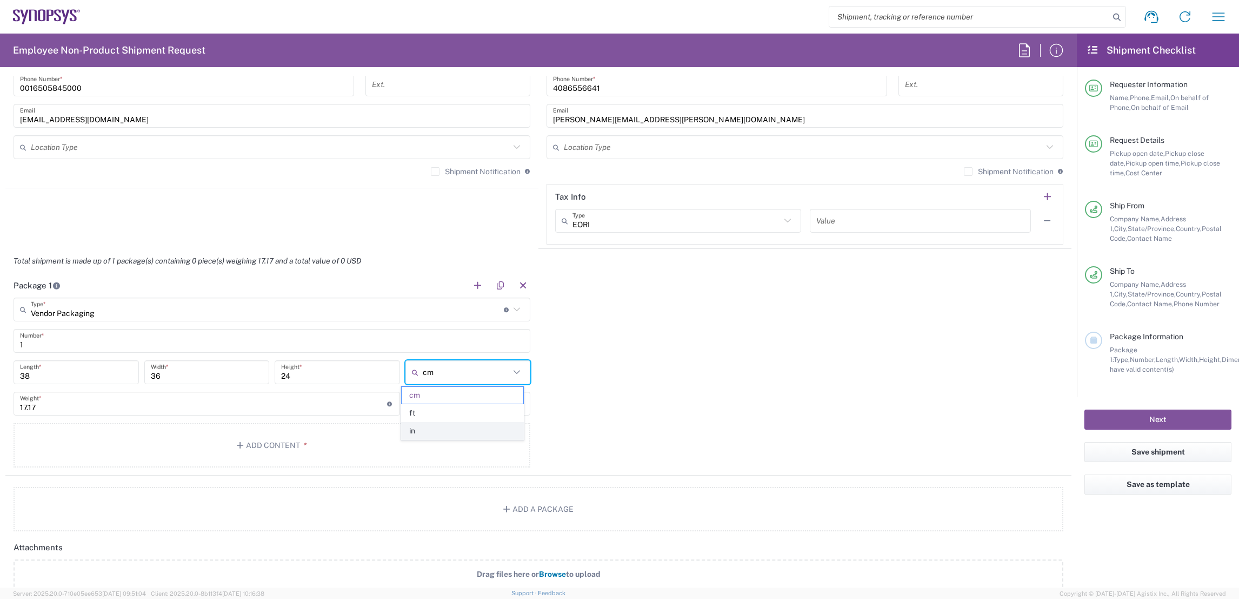
click at [450, 425] on span "in" at bounding box center [463, 430] width 122 height 17
type input "14.96"
type input "14.17"
type input "9.45"
type input "in"
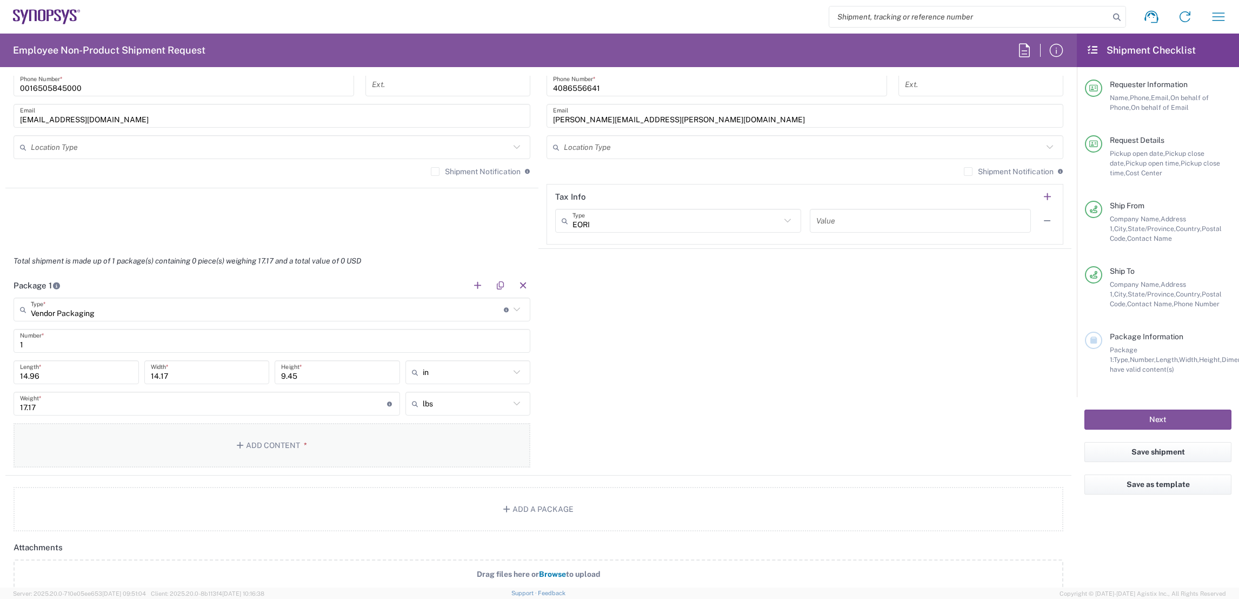
click at [244, 445] on button "Add Content *" at bounding box center [272, 445] width 517 height 44
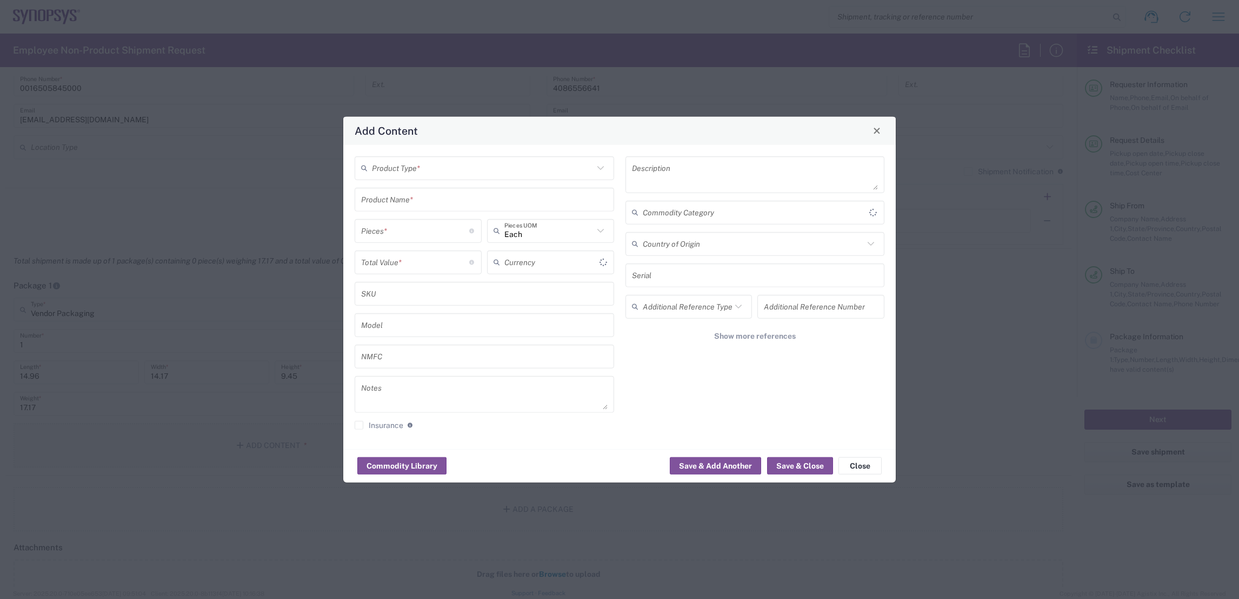
type input "US Dollar"
click at [602, 171] on icon at bounding box center [601, 168] width 14 height 14
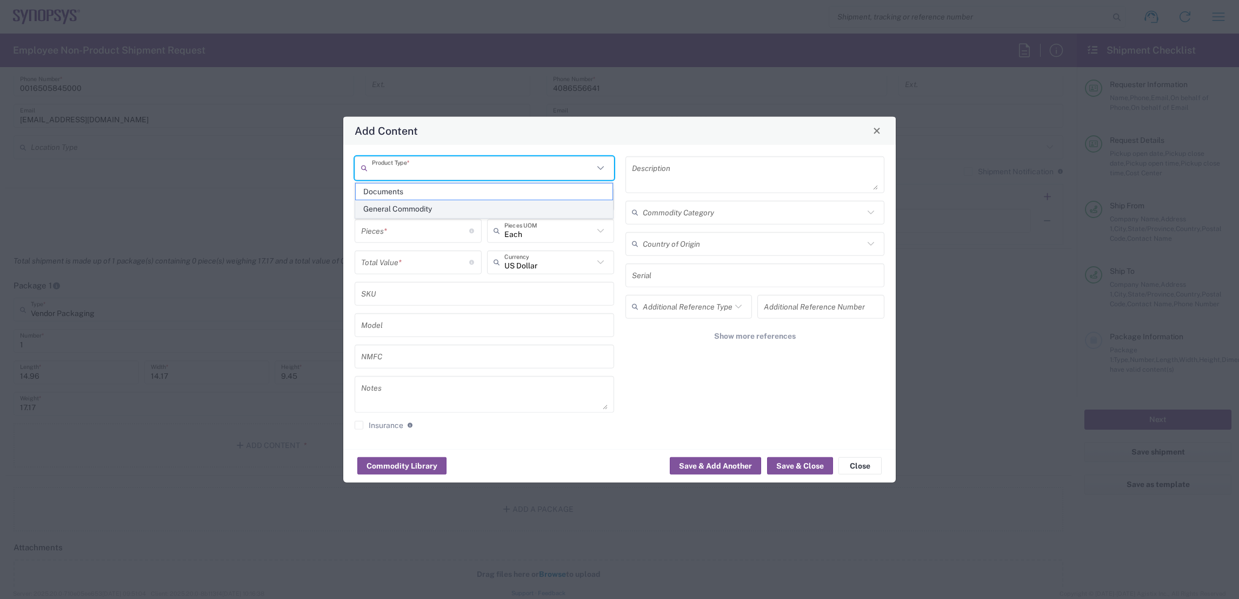
click at [527, 205] on span "General Commodity" at bounding box center [484, 209] width 257 height 17
type input "General Commodity"
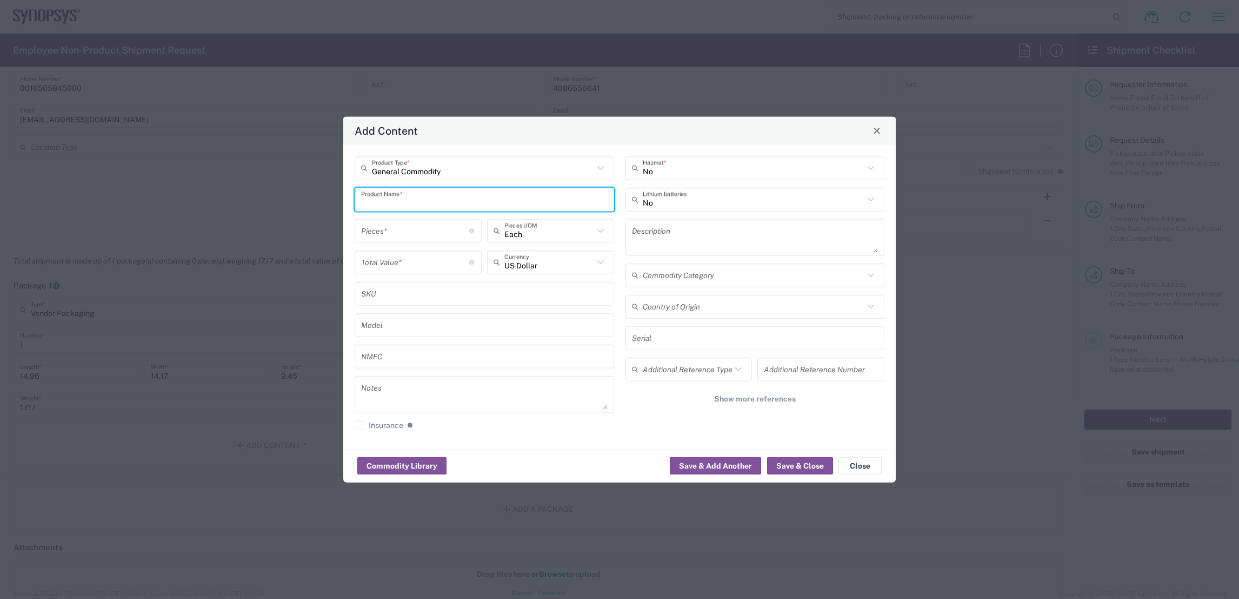
click at [477, 201] on input "text" at bounding box center [484, 199] width 247 height 19
type input "x"
click at [471, 202] on input "n701 substrates QTY:" at bounding box center [484, 199] width 247 height 19
type input "n701 substrates QTY:500"
click at [418, 230] on input "number" at bounding box center [415, 230] width 108 height 19
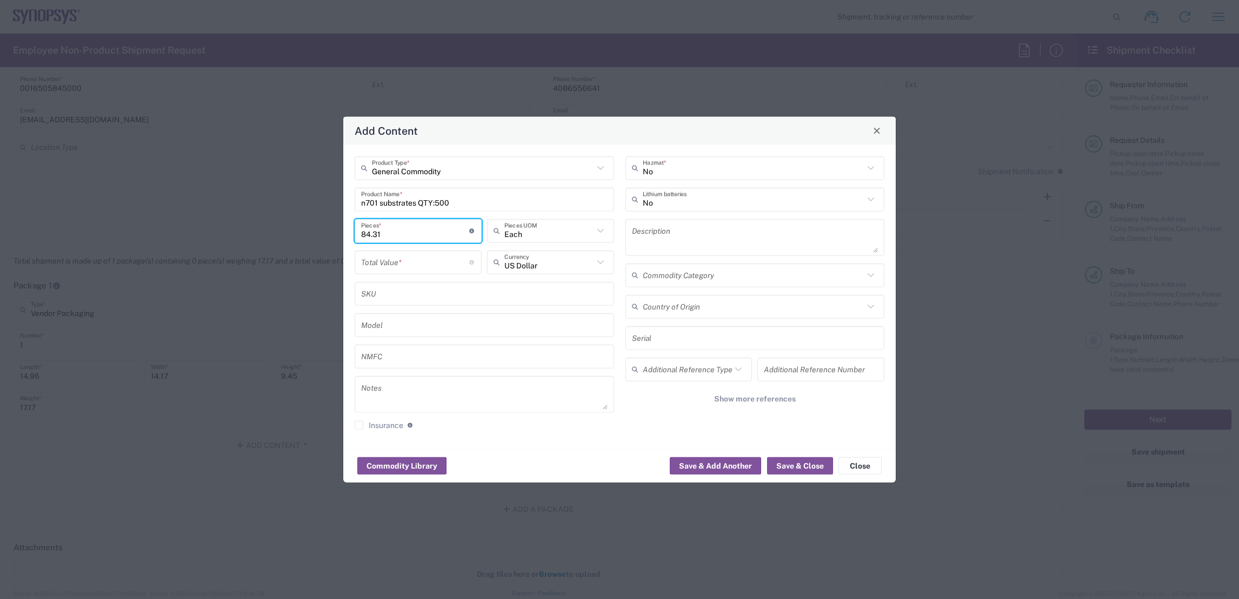
type input "84.31"
click at [411, 272] on div "Total Value * Total value of all the pieces" at bounding box center [418, 262] width 127 height 24
paste input "42155"
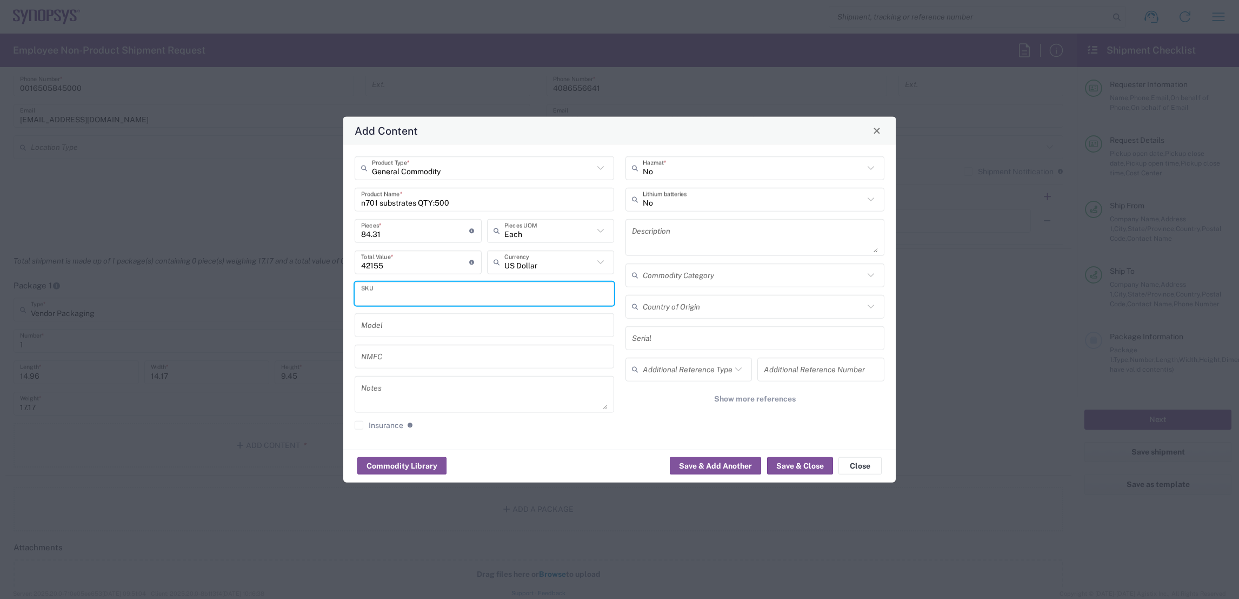
click at [442, 288] on input "text" at bounding box center [484, 293] width 247 height 19
click at [400, 266] on input "42155" at bounding box center [415, 262] width 108 height 19
click at [369, 260] on input "42155" at bounding box center [415, 262] width 108 height 19
drag, startPoint x: 413, startPoint y: 265, endPoint x: 215, endPoint y: 243, distance: 199.6
click at [225, 243] on div "Add Content General Commodity Product Type * n701 substrates QTY:500 Product Na…" at bounding box center [619, 299] width 1239 height 599
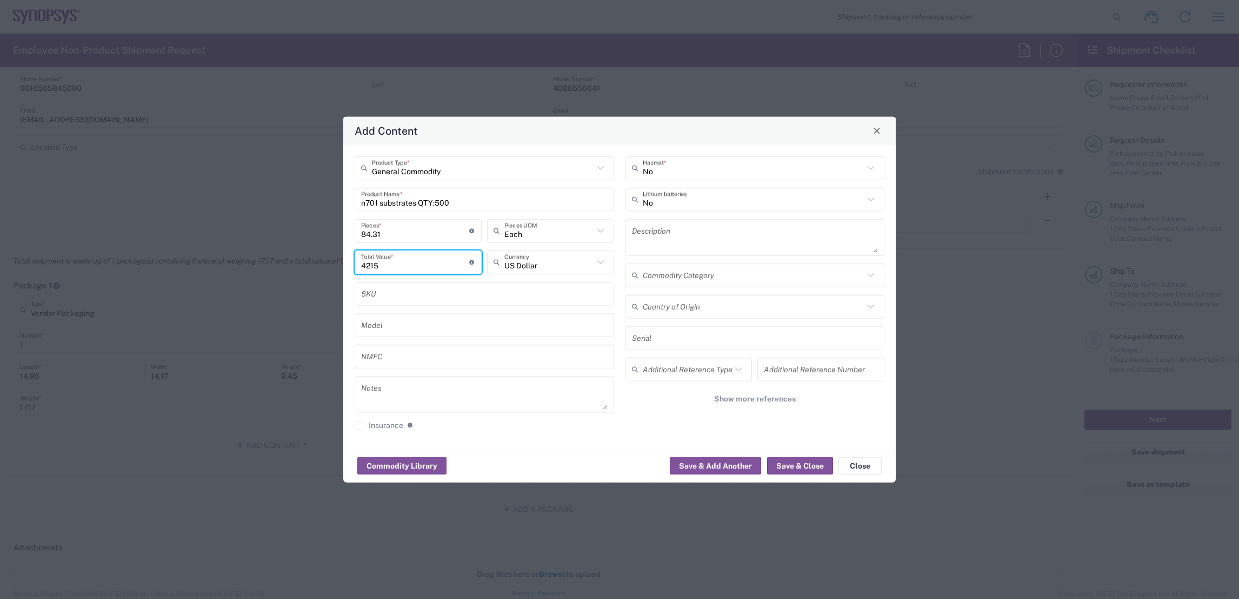
type input "42155"
click at [656, 408] on div "No Hazmat * No Lithium batteries Description Commodity Category Country of Orig…" at bounding box center [755, 296] width 271 height 281
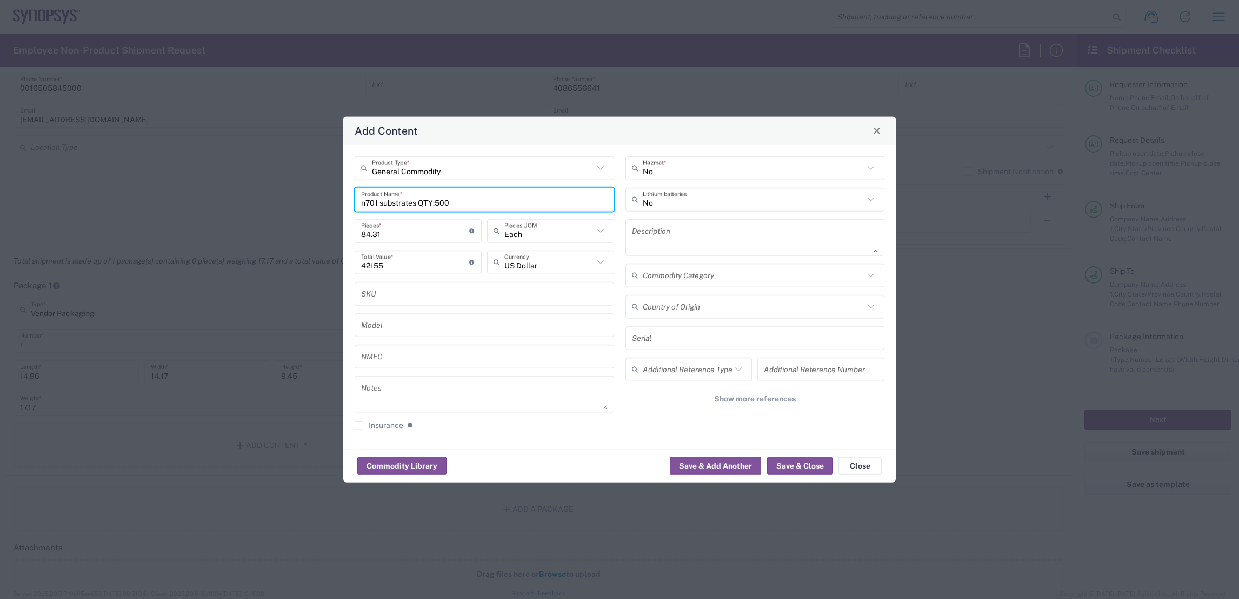
drag, startPoint x: 462, startPoint y: 201, endPoint x: 244, endPoint y: 204, distance: 217.9
click at [246, 204] on div "Add Content General Commodity Product Type * n701 substrates QTY:500 Product Na…" at bounding box center [619, 299] width 1239 height 599
paste input "Qty 500x substrates n701 S35F828C2517K/ 24KA100-A"
type input "Qty 500x substrates n701 S35F828C2517K/ 24KA100-A"
drag, startPoint x: 798, startPoint y: 468, endPoint x: 627, endPoint y: 610, distance: 222.3
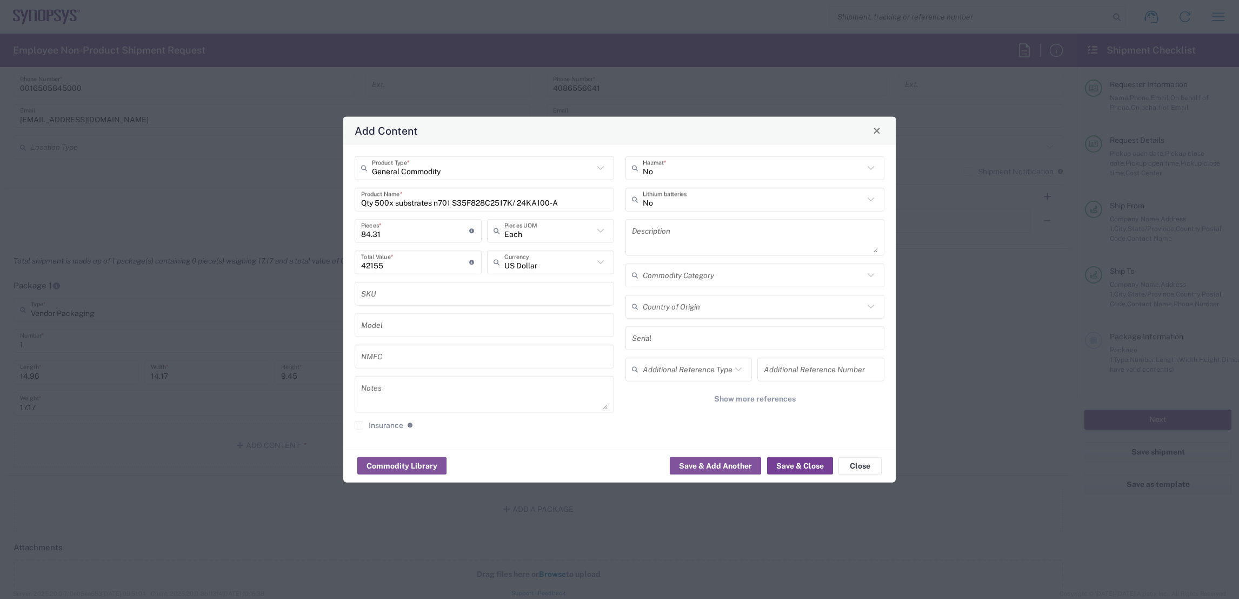
click at [627, 598] on html "Shipment request Shipment tracking Employee non-product shipment request My shi…" at bounding box center [619, 299] width 1239 height 599
click at [793, 468] on button "Save & Close" at bounding box center [800, 465] width 66 height 17
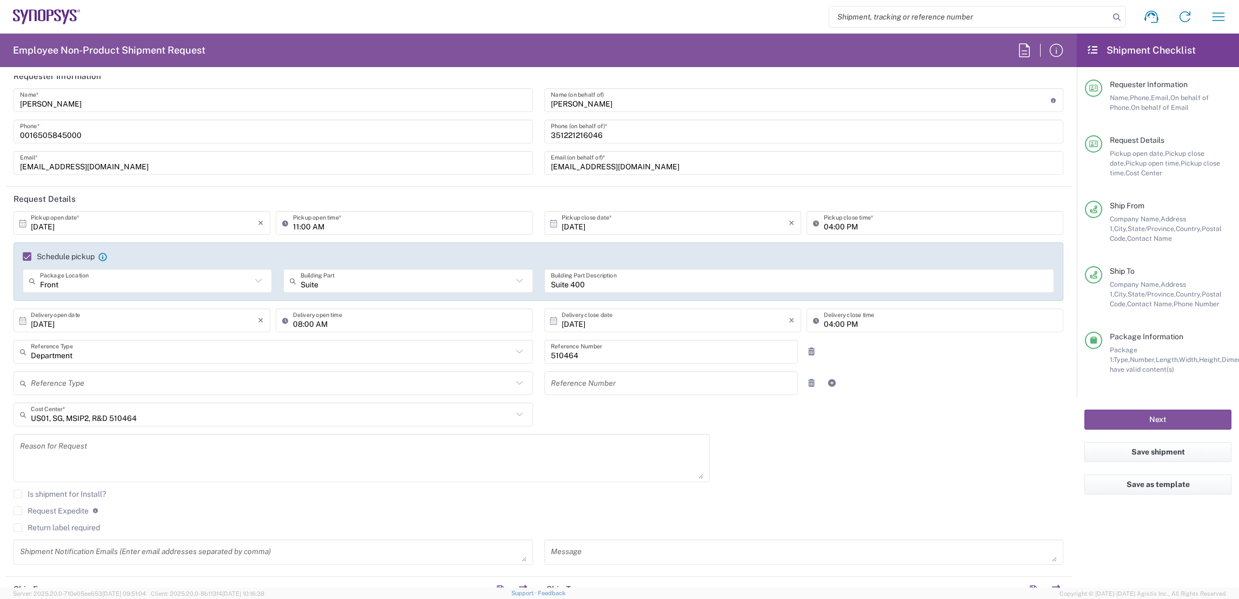
scroll to position [0, 0]
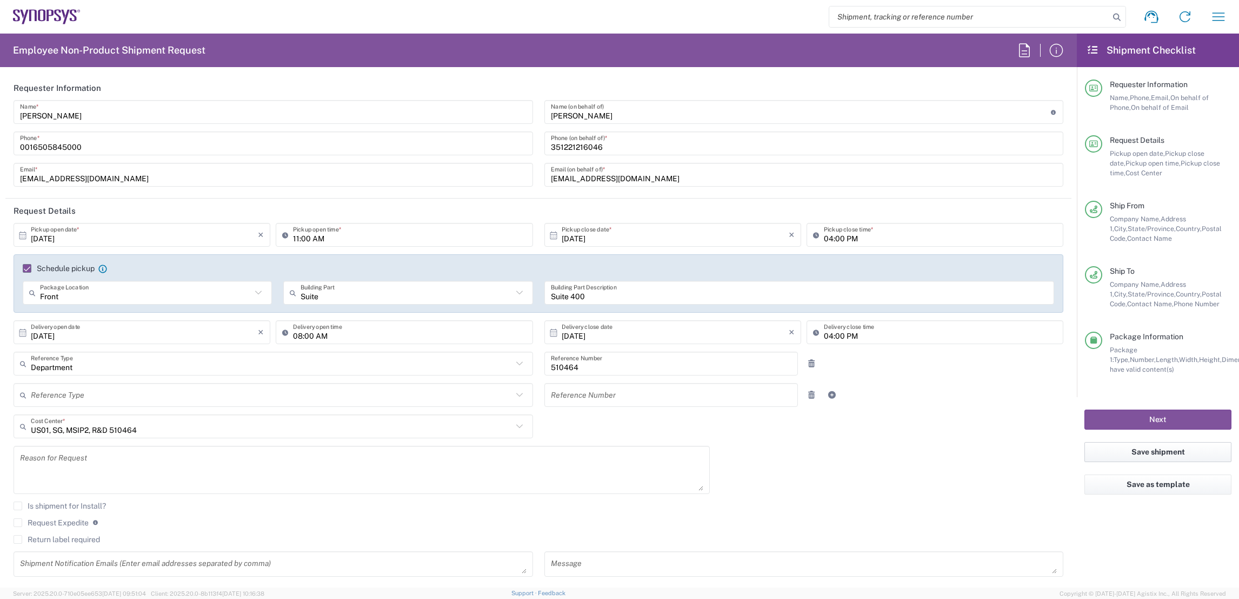
click at [1171, 451] on button "Save shipment" at bounding box center [1158, 452] width 147 height 20
